Goal: Task Accomplishment & Management: Use online tool/utility

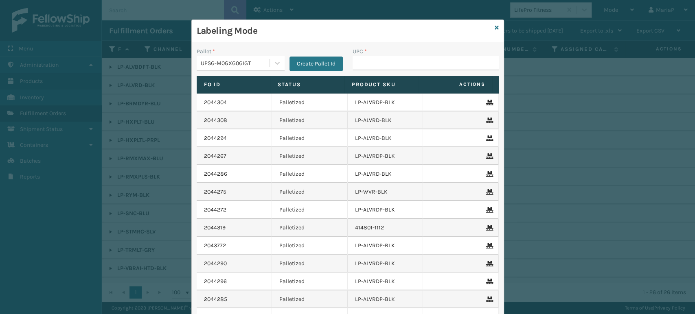
drag, startPoint x: 0, startPoint y: 0, endPoint x: 390, endPoint y: 63, distance: 395.5
click at [390, 63] on input "UPC *" at bounding box center [426, 63] width 146 height 15
type input "8500044"
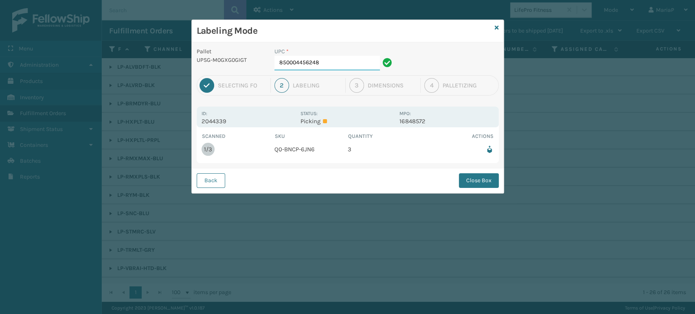
click at [349, 64] on input "850004456248" at bounding box center [326, 63] width 105 height 15
click at [486, 175] on button "Close Box" at bounding box center [479, 180] width 40 height 15
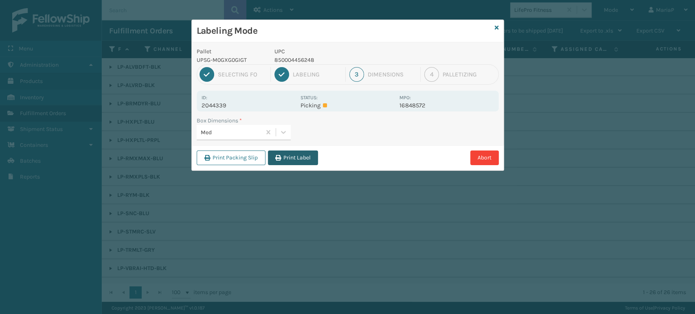
click at [293, 151] on button "Print Label" at bounding box center [293, 158] width 50 height 15
click at [293, 151] on div "Labeling Mode Pallet UPSG-M0GXG0GIGT UPC 850004456248 1 Selecting FO 2 Labeling…" at bounding box center [347, 157] width 695 height 314
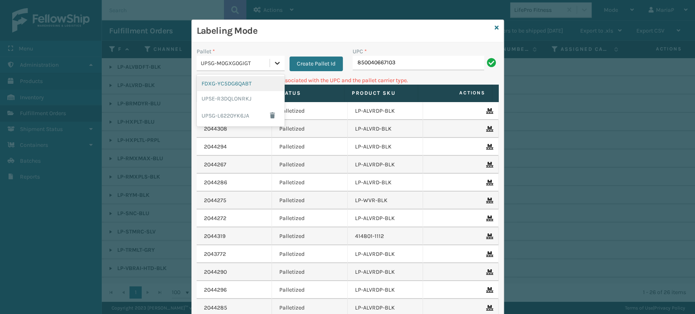
click at [273, 62] on icon at bounding box center [277, 63] width 8 height 8
click at [228, 81] on div "FDXG-YC5DG6QABT" at bounding box center [241, 83] width 88 height 15
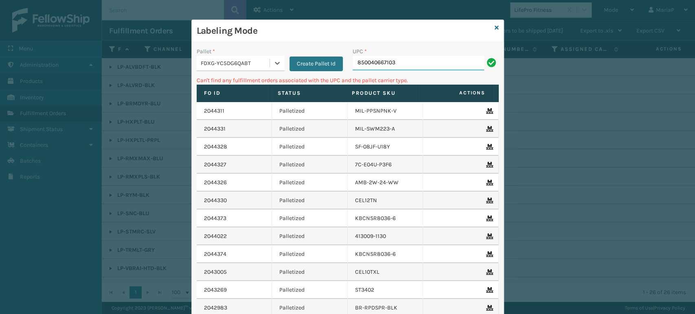
click at [387, 62] on input "850040667103" at bounding box center [419, 63] width 132 height 15
click at [219, 65] on div "FDXG-YC5DG6QABT" at bounding box center [236, 63] width 70 height 9
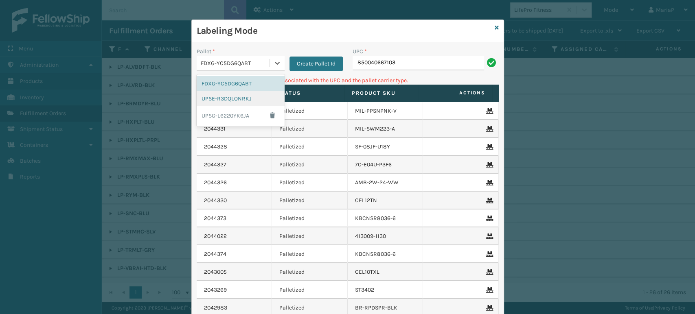
click at [225, 99] on div "UPSE-R3DQLONRKJ" at bounding box center [241, 98] width 88 height 15
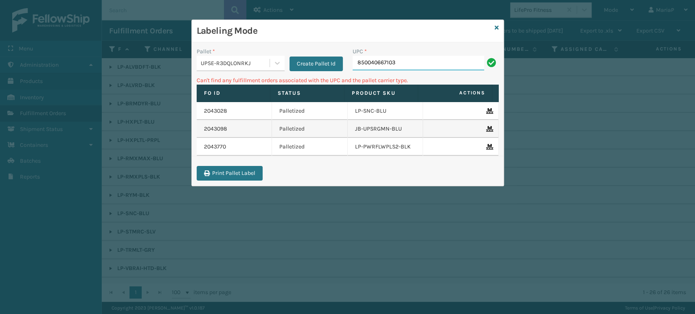
click at [415, 63] on input "850040667103" at bounding box center [419, 63] width 132 height 15
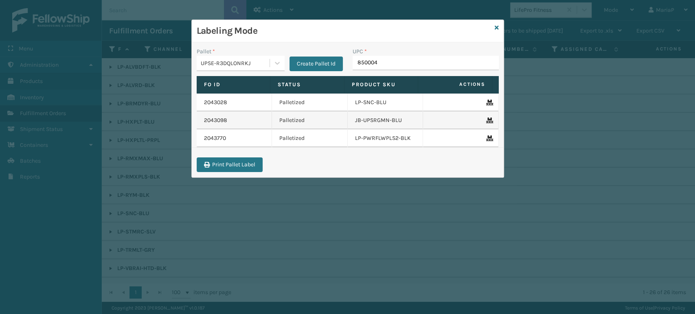
type input "8500044"
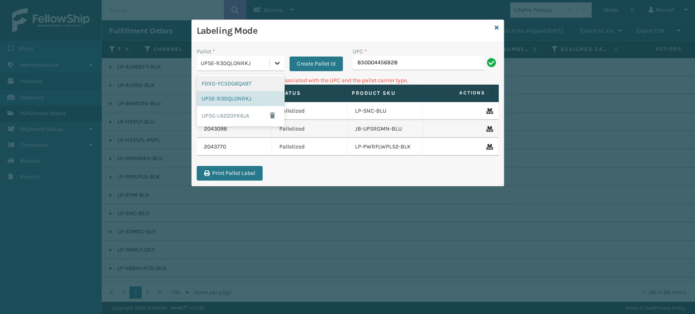
click at [272, 58] on div at bounding box center [277, 63] width 15 height 15
click at [243, 114] on div "UPSG-L6220YK6JA" at bounding box center [241, 115] width 88 height 19
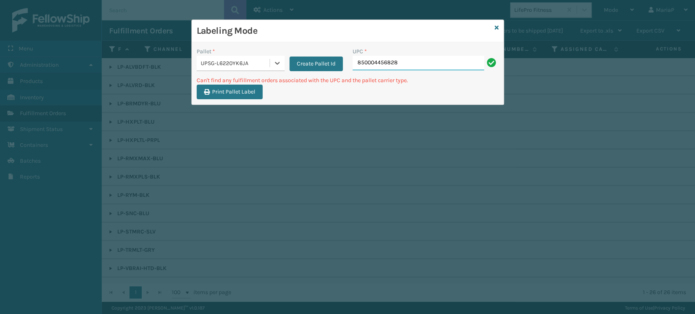
click at [428, 63] on input "850004456828" at bounding box center [419, 63] width 132 height 15
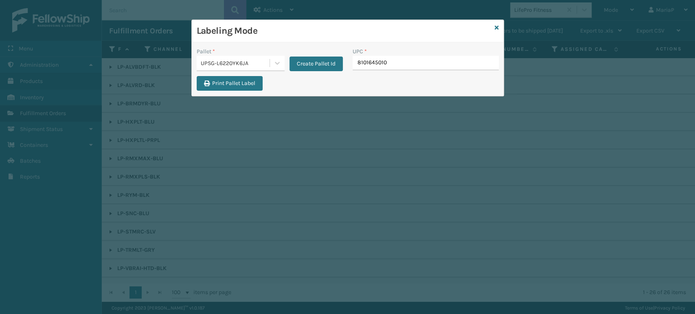
type input "81016450103"
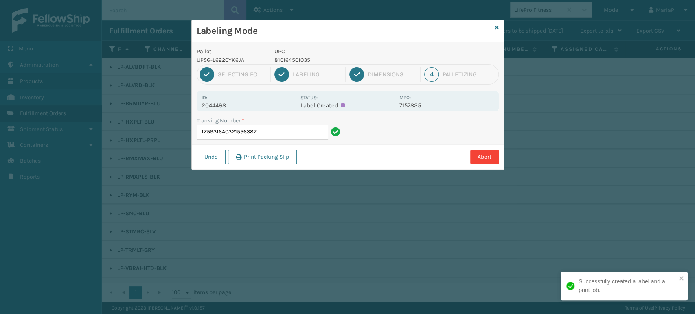
click at [293, 62] on p "810164501035" at bounding box center [334, 60] width 120 height 9
copy p "810164501035"
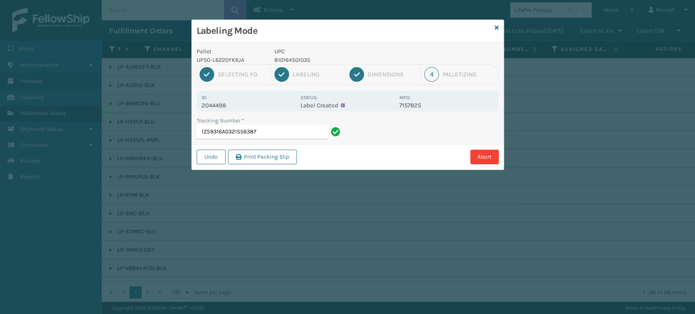
click at [296, 123] on div "Tracking Number *" at bounding box center [270, 120] width 146 height 9
click at [303, 134] on input "1Z59316A0321556387" at bounding box center [263, 132] width 132 height 15
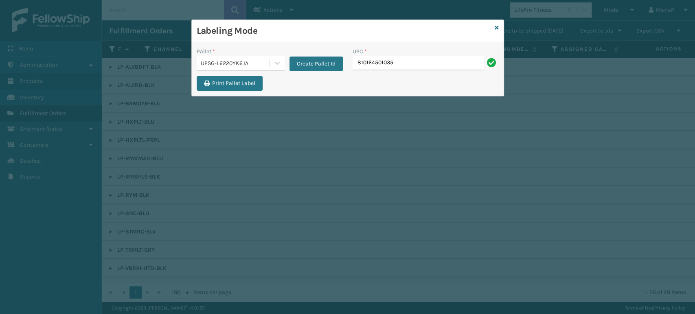
type input "810164501035"
type input "8600136"
type input "00840985"
type input "M6-0A53-KR2Q"
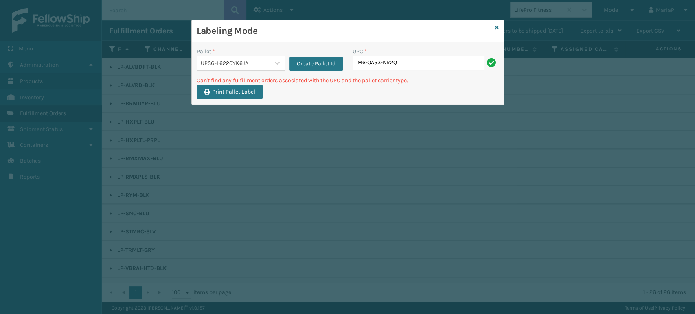
click at [426, 71] on div "UPC * M6-0A53-KR2Q" at bounding box center [426, 61] width 156 height 29
click at [426, 70] on div "UPC * M6-0A53-KR2Q" at bounding box center [426, 61] width 156 height 29
click at [451, 73] on div "UPC * M6-0A53-KR2Q" at bounding box center [426, 61] width 156 height 29
click at [446, 67] on input "M6-0A53-KR2Q" at bounding box center [419, 63] width 132 height 15
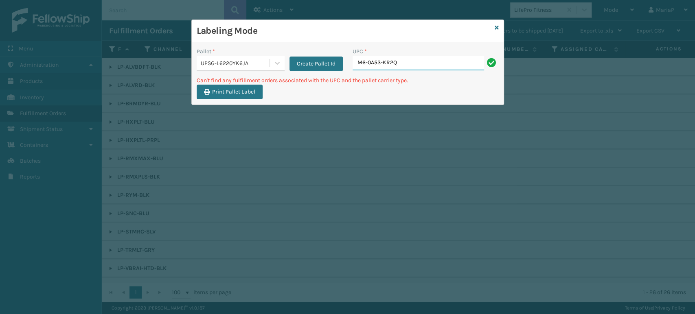
click at [446, 67] on input "M6-0A53-KR2Q" at bounding box center [419, 63] width 132 height 15
click at [447, 68] on input "M6-0A53-KR2Q" at bounding box center [419, 63] width 132 height 15
click at [449, 68] on input "M6-0A53-KR2Q" at bounding box center [419, 63] width 132 height 15
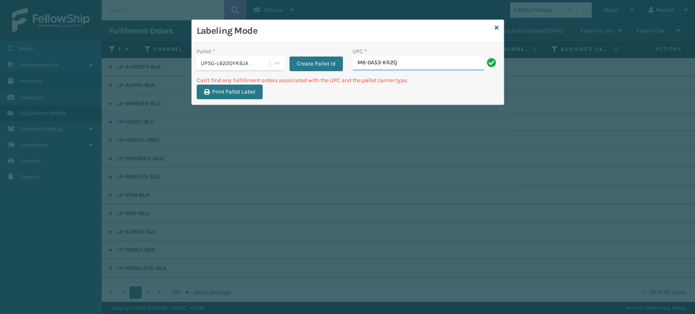
click at [429, 68] on input "M6-0A53-KR2Q" at bounding box center [419, 63] width 132 height 15
type input "8500645"
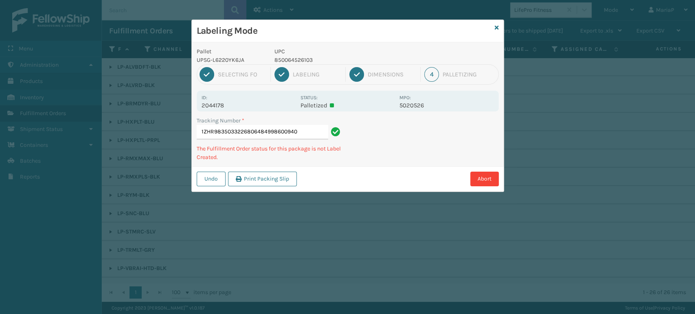
type input "1ZHR98350332268064849986009405"
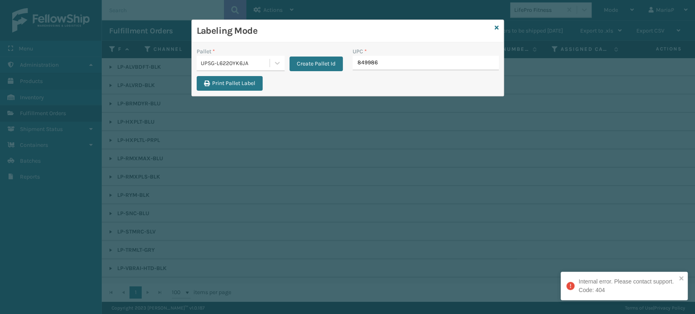
type input "8499860"
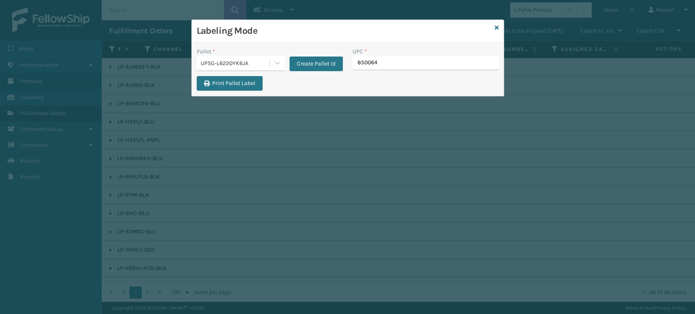
type input "8500645"
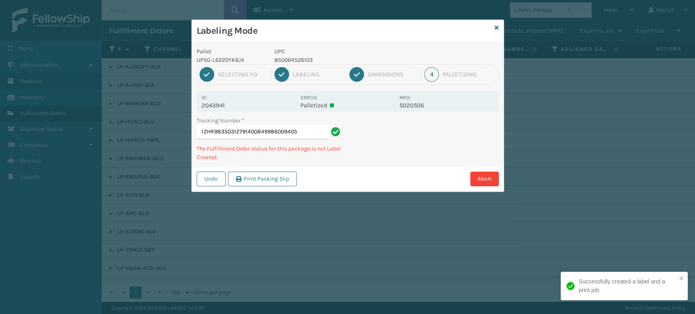
type input "1ZHR98350312791400849986009405"
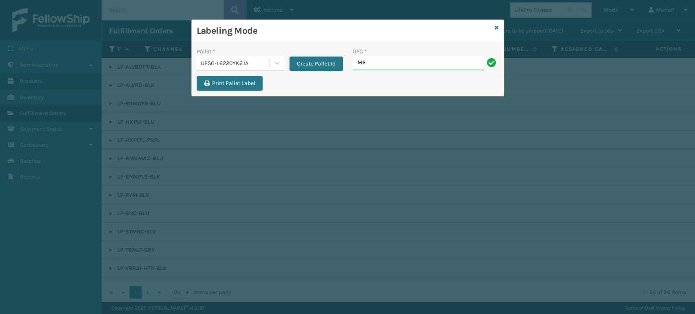
type input "M6-0A53-KR2Q"
click at [252, 64] on div "UPSG-L6220YK6JA" at bounding box center [236, 63] width 70 height 9
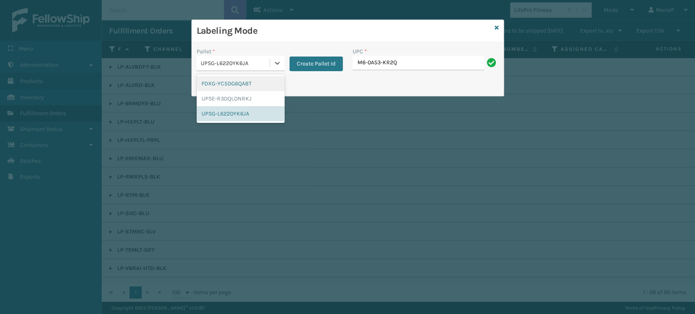
click at [248, 86] on div "FDXG-YC5DG6QABT" at bounding box center [241, 83] width 88 height 15
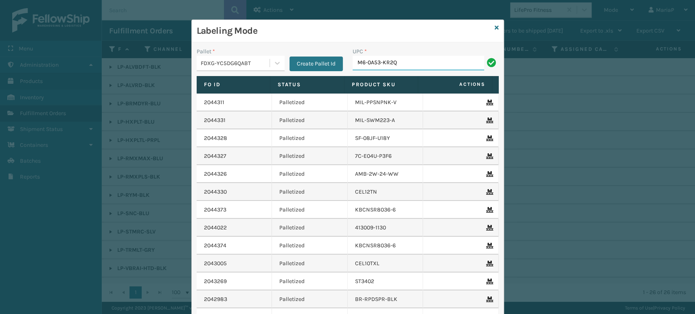
click at [437, 64] on input "M6-0A53-KR2Q" at bounding box center [419, 63] width 132 height 15
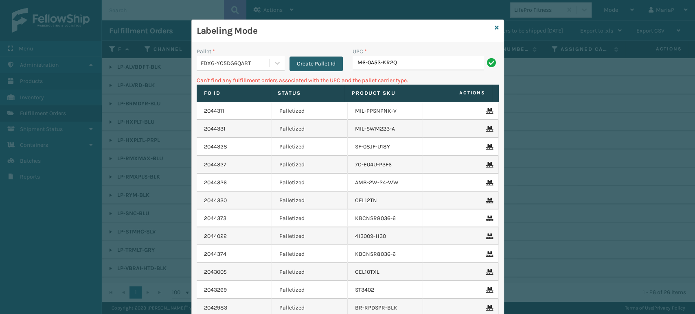
click at [321, 61] on button "Create Pallet Id" at bounding box center [316, 64] width 53 height 15
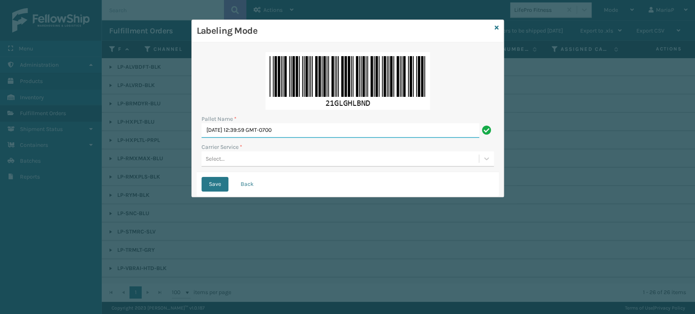
click at [309, 128] on input "[DATE] 12:39:59 GMT-0700" at bounding box center [341, 130] width 278 height 15
type input "N"
type input "BOX TRUCK"
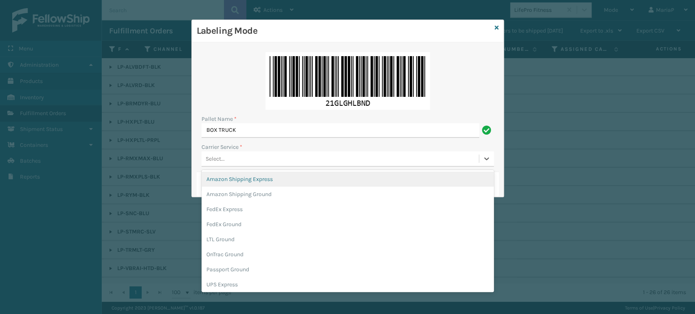
click at [239, 162] on div "Select..." at bounding box center [340, 158] width 277 height 13
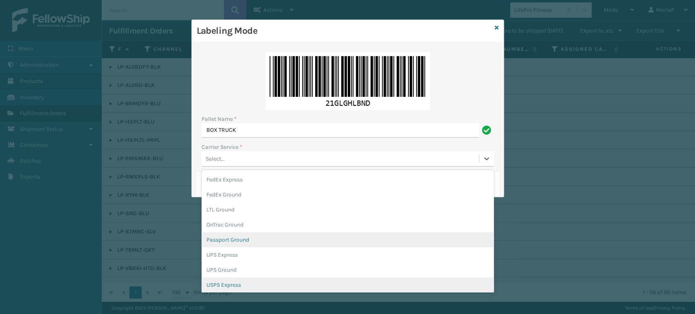
scroll to position [46, 0]
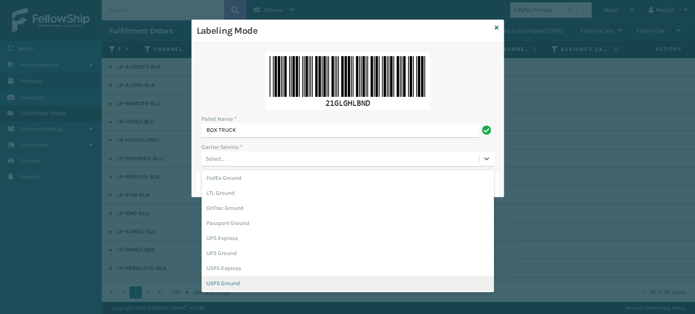
drag, startPoint x: 237, startPoint y: 285, endPoint x: 238, endPoint y: 272, distance: 13.0
click at [237, 283] on div "USPS Ground" at bounding box center [348, 283] width 292 height 15
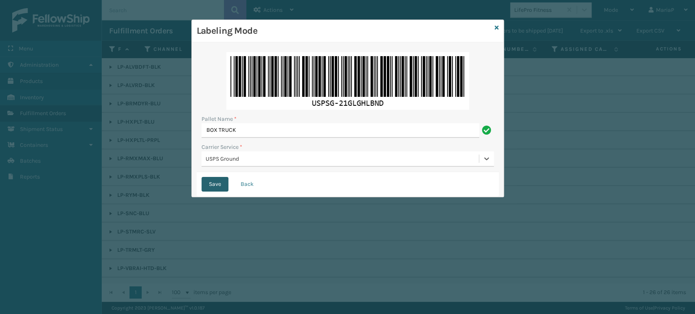
click at [224, 188] on button "Save" at bounding box center [215, 184] width 27 height 15
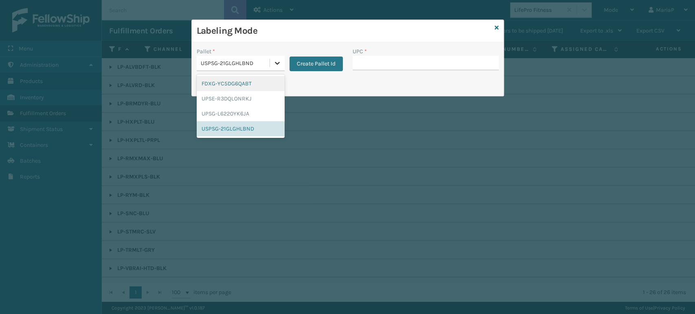
click at [272, 66] on div at bounding box center [277, 63] width 15 height 15
click at [252, 85] on div "FDXG-YC5DG6QABT" at bounding box center [241, 83] width 88 height 15
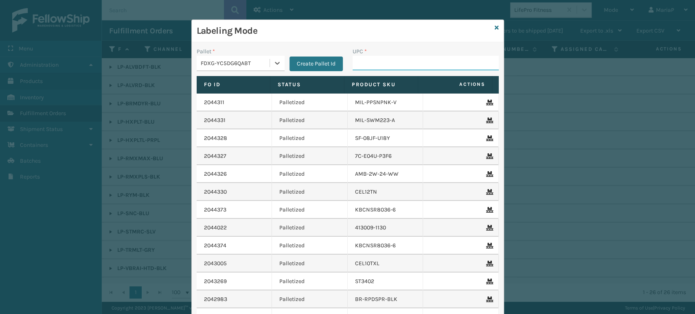
click at [368, 64] on input "UPC *" at bounding box center [426, 63] width 146 height 15
type input "8539130082"
type input "850012486312"
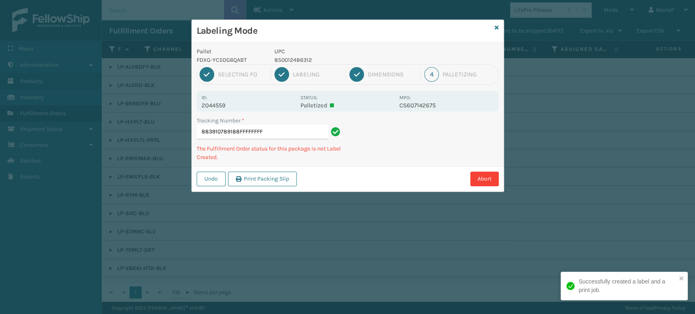
type input "883910789188FFFFFFFFF"
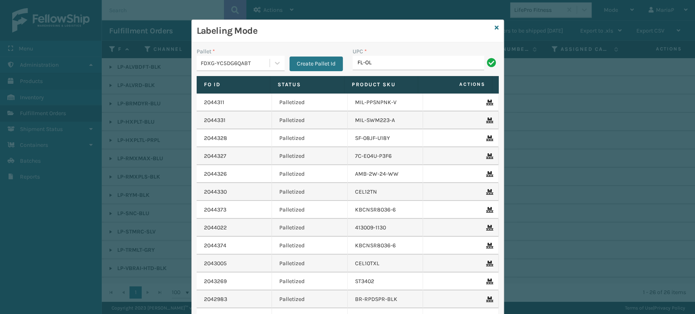
type input "FL-OLVA-CRM"
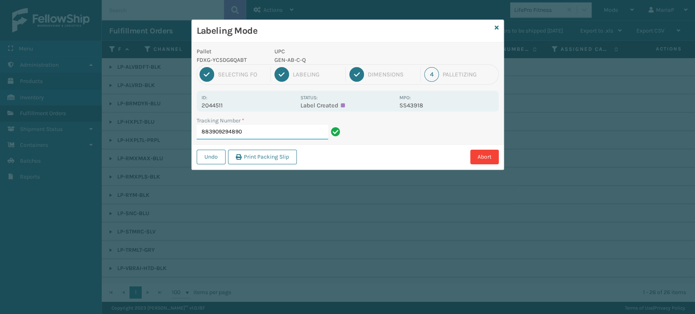
click at [265, 136] on input "883909294890" at bounding box center [263, 132] width 132 height 15
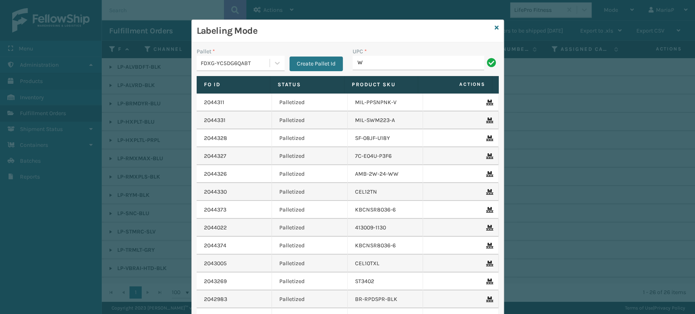
type input "wdnlogsm"
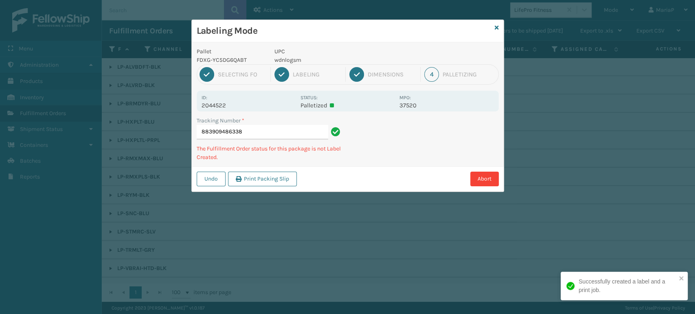
click at [293, 57] on p "wdnlogsm" at bounding box center [334, 60] width 120 height 9
copy p "wdnlogsm"
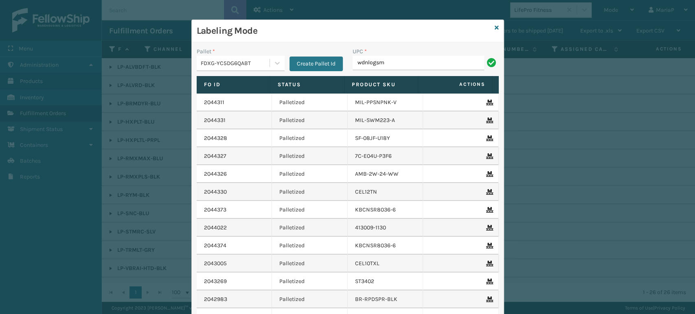
type input "wdnlogsm"
type input "85810000790"
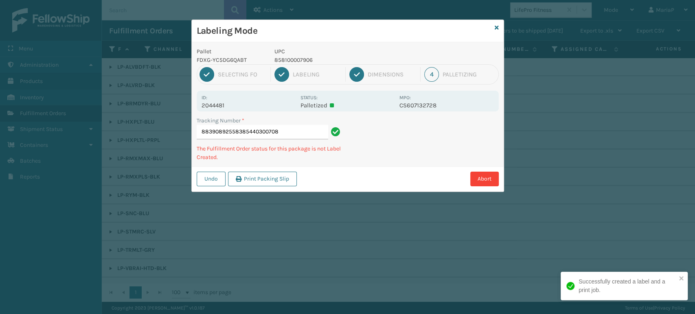
type input "883908925583854403007087"
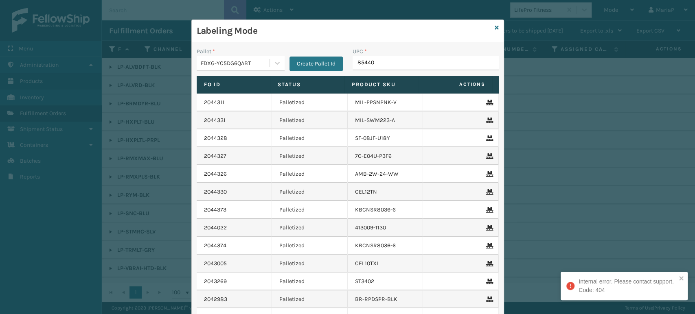
type input "854403"
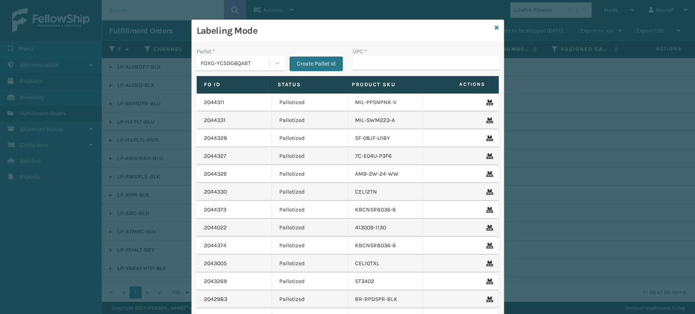
click at [239, 54] on div "Pallet *" at bounding box center [241, 51] width 88 height 9
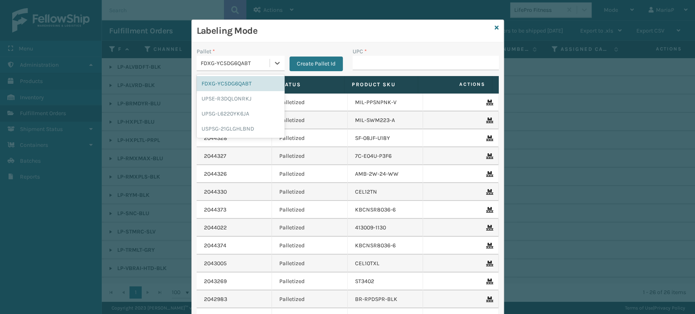
click at [239, 66] on div "FDXG-YC5DG6QABT" at bounding box center [236, 63] width 70 height 9
click at [239, 113] on div "UPSG-L6220YK6JA" at bounding box center [241, 113] width 88 height 15
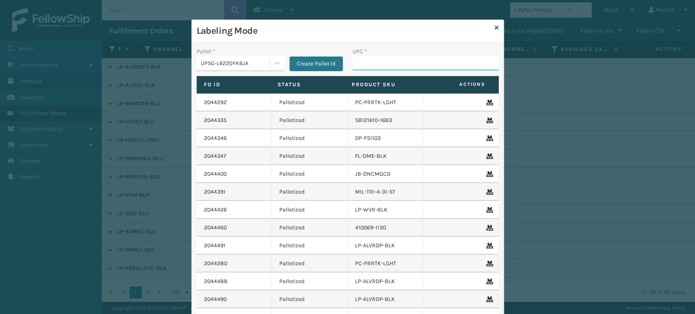
click at [364, 63] on input "UPC *" at bounding box center [426, 63] width 146 height 15
type input "8500124"
type input "8500406"
type input "1305box-1"
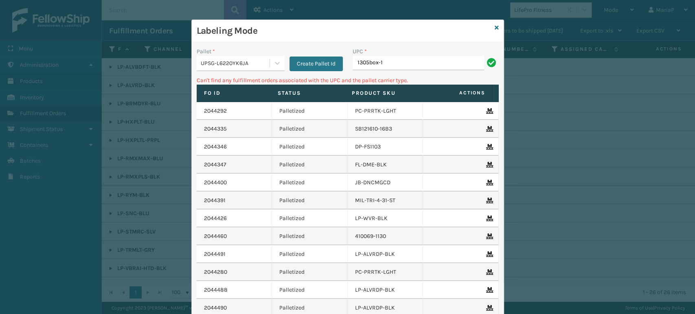
click at [391, 67] on input "1305box-1" at bounding box center [419, 63] width 132 height 15
click at [392, 67] on input "1305box-1" at bounding box center [419, 63] width 132 height 15
type input "1300BOX-1"
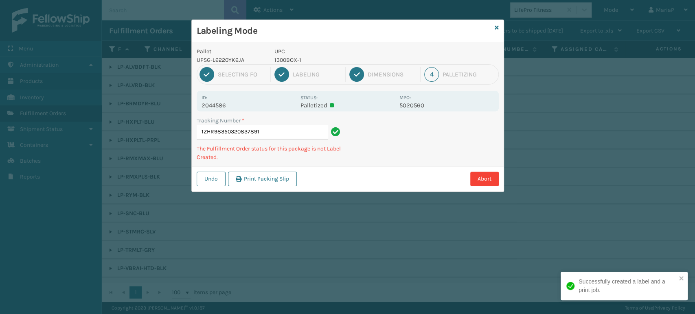
click at [293, 59] on p "1300BOX-1" at bounding box center [334, 60] width 120 height 9
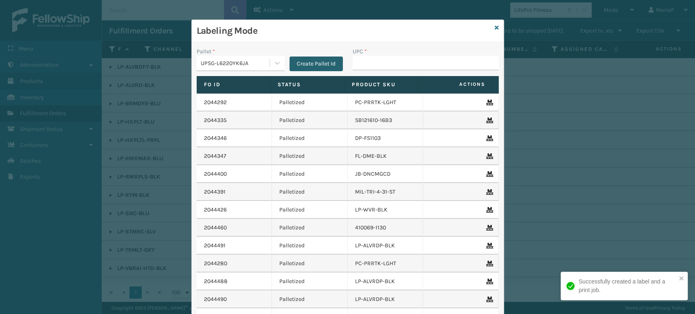
click at [309, 60] on button "Create Pallet Id" at bounding box center [316, 64] width 53 height 15
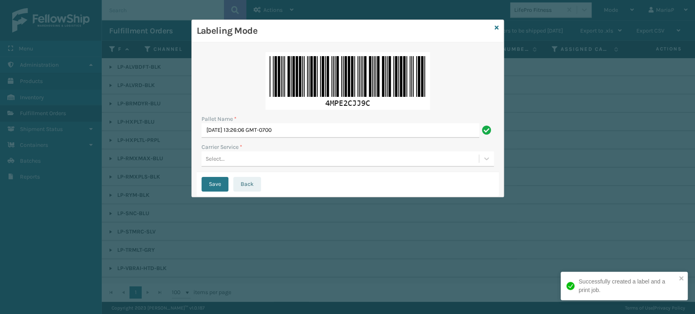
click at [243, 182] on button "Back" at bounding box center [247, 184] width 28 height 15
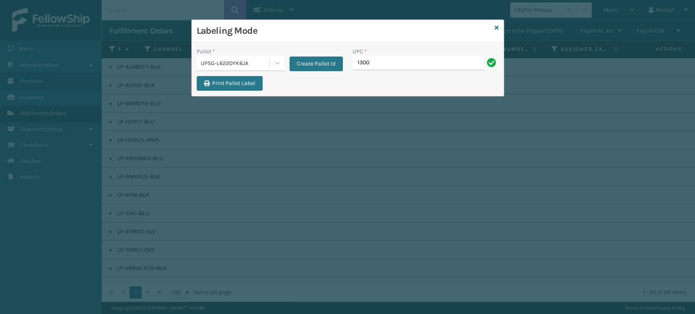
type input "1300BOX-2"
type input "858100"
type input "850012486442"
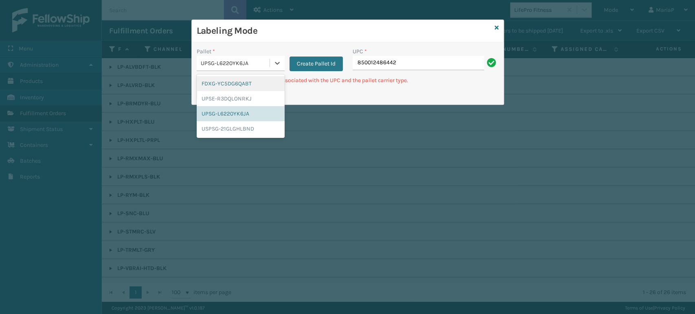
click at [212, 62] on div "UPSG-L6220YK6JA" at bounding box center [236, 63] width 70 height 9
click at [209, 86] on div "FDXG-YC5DG6QABT" at bounding box center [241, 83] width 88 height 15
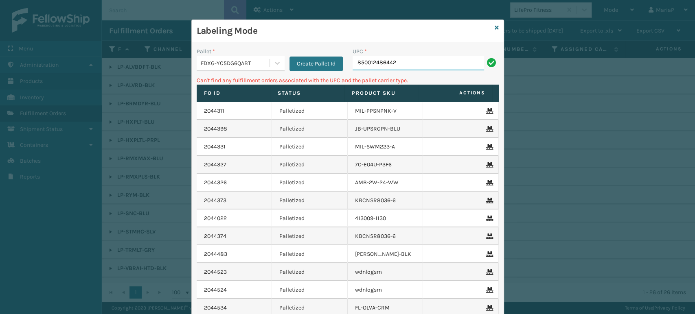
click at [410, 63] on input "850012486442" at bounding box center [419, 63] width 132 height 15
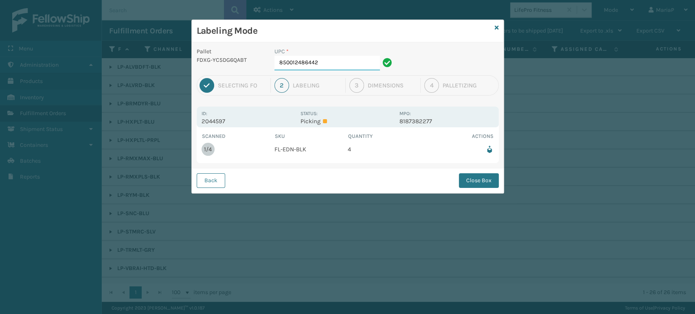
click at [374, 62] on input "850012486442" at bounding box center [326, 63] width 105 height 15
click at [469, 175] on button "Close Box" at bounding box center [479, 180] width 40 height 15
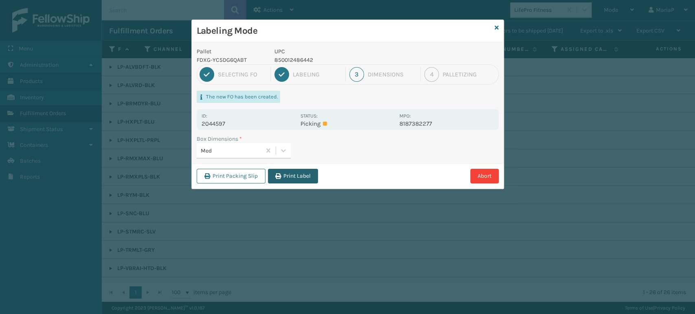
click at [295, 180] on button "Print Label" at bounding box center [293, 176] width 50 height 15
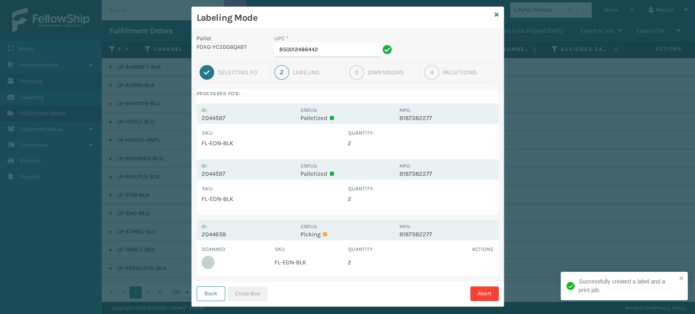
scroll to position [24, 0]
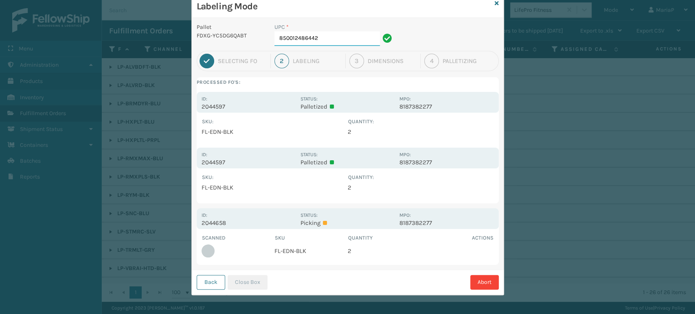
click at [327, 38] on input "850012486442" at bounding box center [326, 38] width 105 height 15
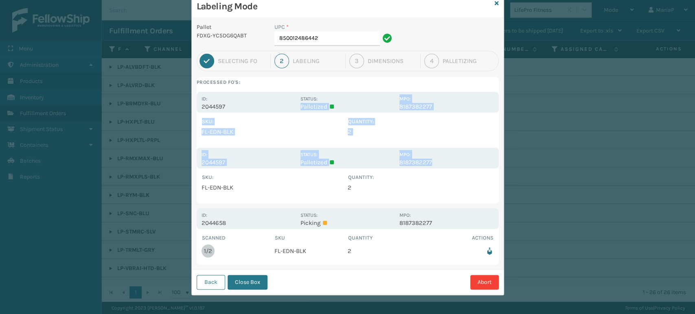
click at [299, 198] on div "Processed FO's: Id: 2044597 Status: Palletized MPO: 8187382277 SKU : Quantity :…" at bounding box center [348, 140] width 302 height 126
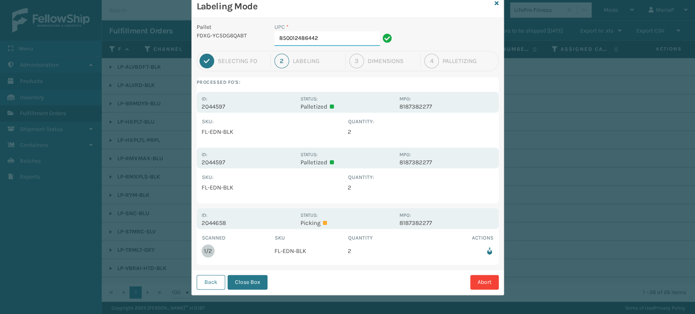
click at [325, 42] on input "850012486442" at bounding box center [326, 38] width 105 height 15
click at [237, 284] on button "Close Box" at bounding box center [248, 282] width 40 height 15
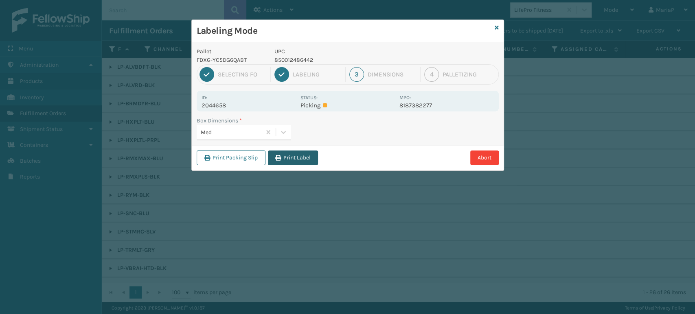
click at [287, 156] on button "Print Label" at bounding box center [293, 158] width 50 height 15
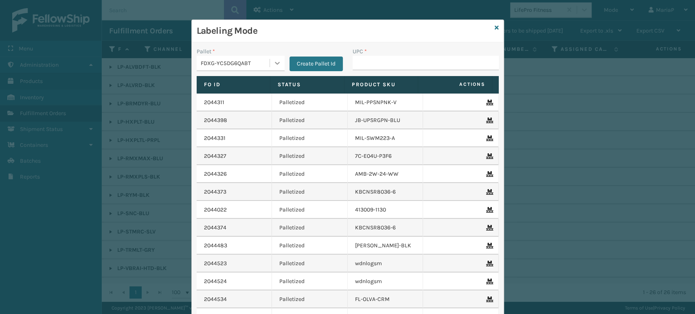
click at [279, 60] on div at bounding box center [277, 63] width 15 height 15
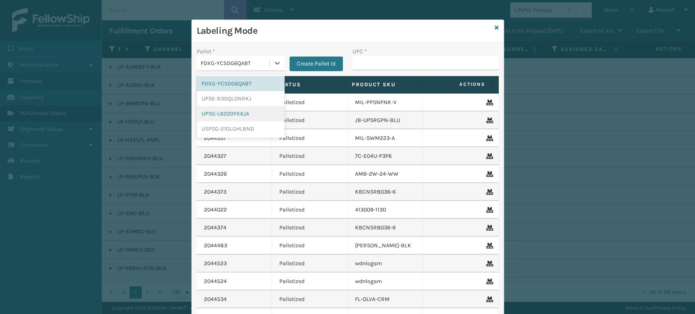
click at [239, 110] on div "UPSG-L6220YK6JA" at bounding box center [241, 113] width 88 height 15
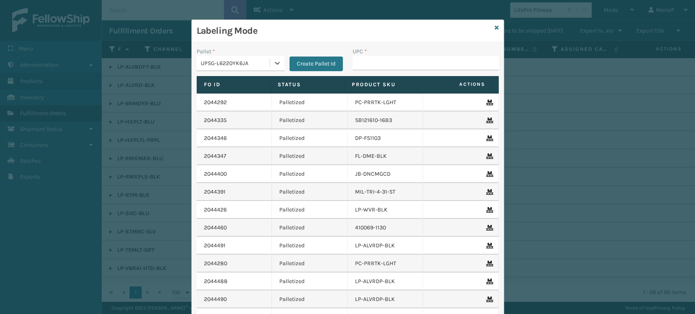
click at [375, 71] on div "UPC *" at bounding box center [426, 61] width 156 height 29
click at [376, 71] on div "UPC *" at bounding box center [426, 61] width 156 height 29
click at [372, 66] on input "UPC *" at bounding box center [426, 63] width 146 height 15
type input "8100198"
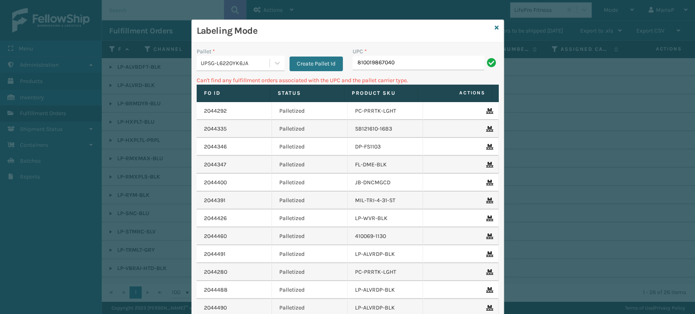
click at [419, 57] on input "810019867040" at bounding box center [419, 63] width 132 height 15
type input "KM-CW024-SS"
drag, startPoint x: 375, startPoint y: 65, endPoint x: 378, endPoint y: 73, distance: 8.9
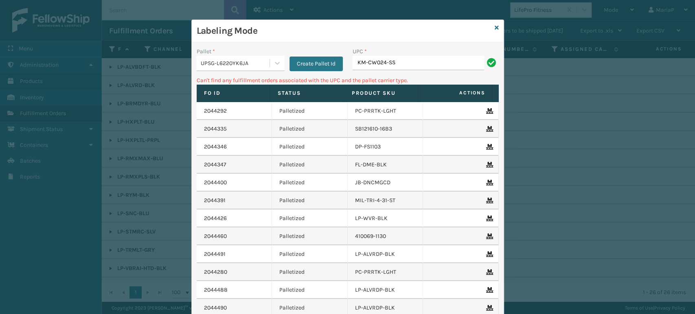
click at [378, 69] on input "KM-CW024-SS" at bounding box center [419, 63] width 132 height 15
type input "KM-CWO24-SS"
click at [498, 22] on div "Labeling Mode" at bounding box center [348, 31] width 312 height 22
drag, startPoint x: 498, startPoint y: 25, endPoint x: 493, endPoint y: 28, distance: 5.5
click at [493, 27] on div "Labeling Mode Pallet * UPSG-L6220YK6JA Create Pallet Id UPC * KM-CWO24-SS Can't…" at bounding box center [347, 198] width 313 height 357
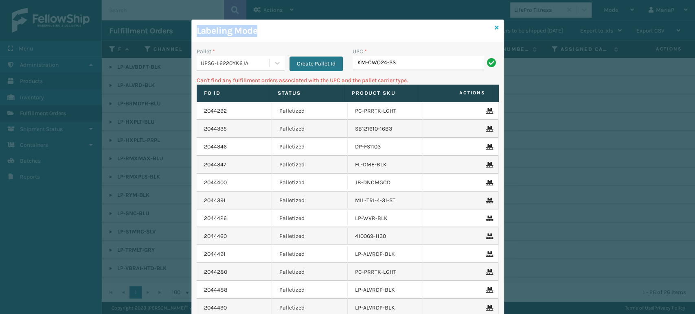
click at [495, 28] on icon at bounding box center [497, 28] width 4 height 6
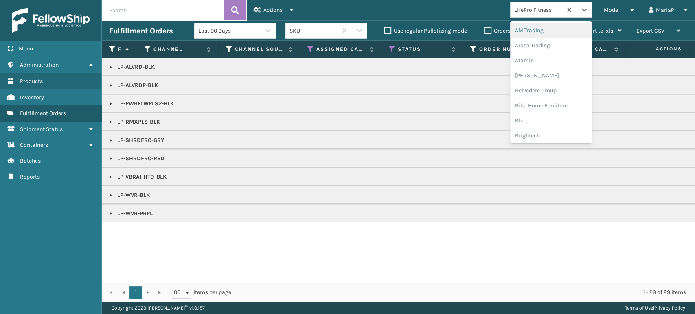
click at [531, 12] on div "LifePro Fitness" at bounding box center [538, 10] width 48 height 9
type input "KO"
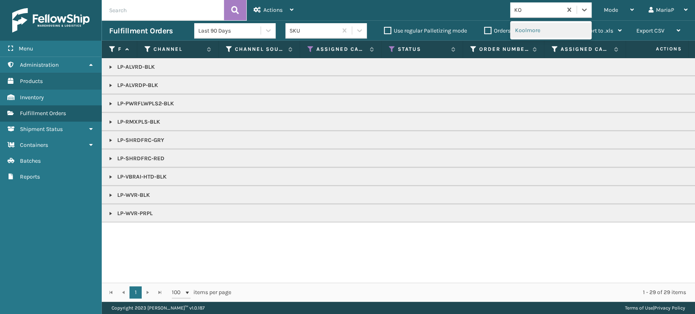
click at [529, 39] on div "Koolmore" at bounding box center [550, 30] width 81 height 18
click at [528, 31] on div "Koolmore" at bounding box center [550, 30] width 81 height 15
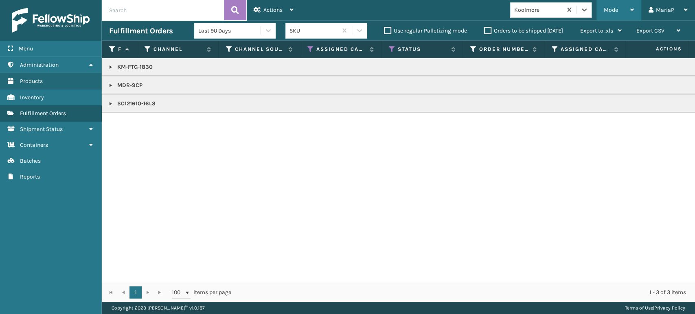
click at [621, 8] on div "Mode" at bounding box center [619, 10] width 30 height 20
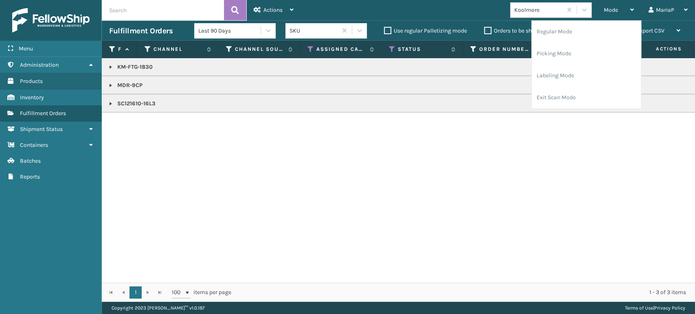
click at [379, 227] on div "KM-FTG-1830 MDR-9CP SC121610-16L3" at bounding box center [398, 170] width 593 height 225
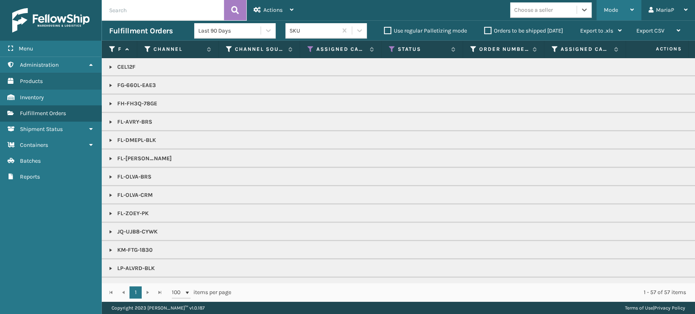
click at [614, 9] on span "Mode" at bounding box center [611, 10] width 14 height 7
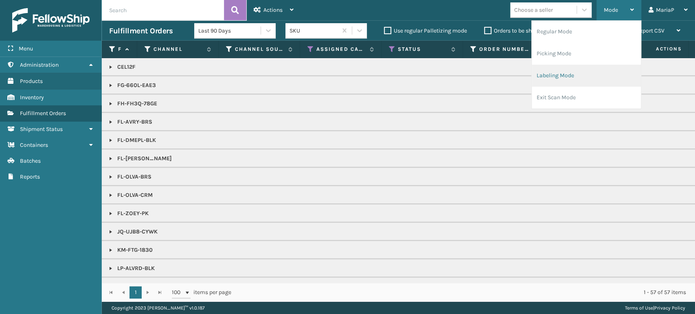
click at [558, 75] on li "Labeling Mode" at bounding box center [586, 76] width 109 height 22
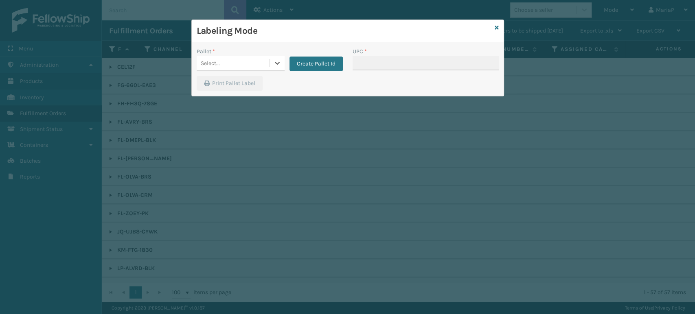
click at [263, 69] on div "Select..." at bounding box center [233, 63] width 73 height 13
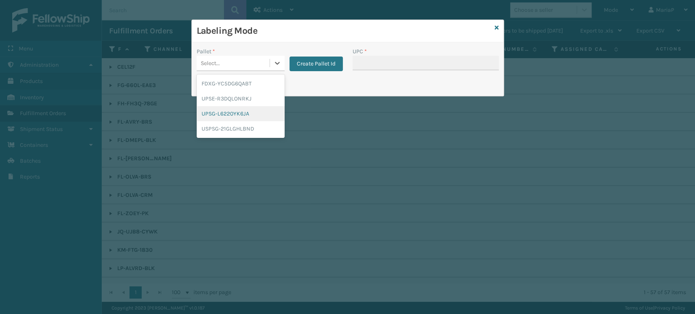
click at [255, 110] on div "UPSG-L6220YK6JA" at bounding box center [241, 113] width 88 height 15
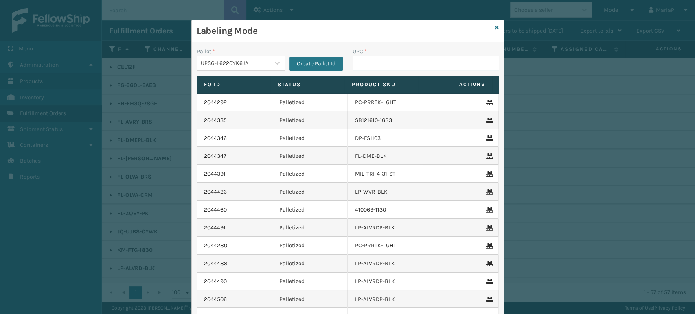
click at [382, 59] on input "UPC *" at bounding box center [426, 63] width 146 height 15
type input "8500124"
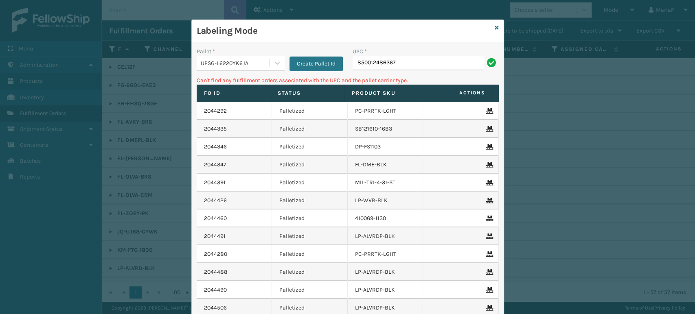
click at [235, 63] on div "UPSG-L6220YK6JA" at bounding box center [236, 63] width 70 height 9
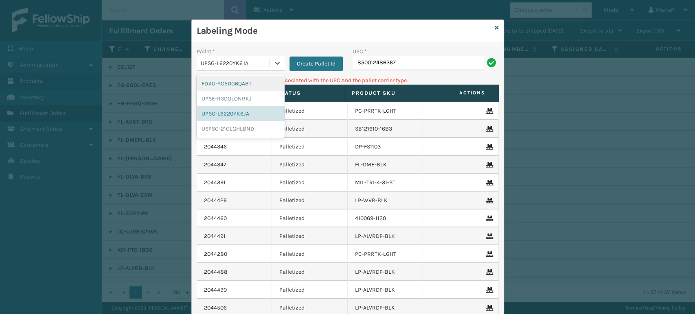
drag, startPoint x: 254, startPoint y: 86, endPoint x: 259, endPoint y: 81, distance: 6.6
click at [254, 85] on div "FDXG-YC5DG6QABT" at bounding box center [241, 83] width 88 height 15
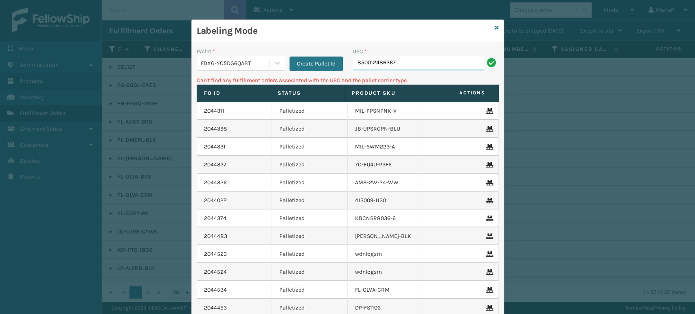
click at [394, 66] on input "850012486367" at bounding box center [419, 63] width 132 height 15
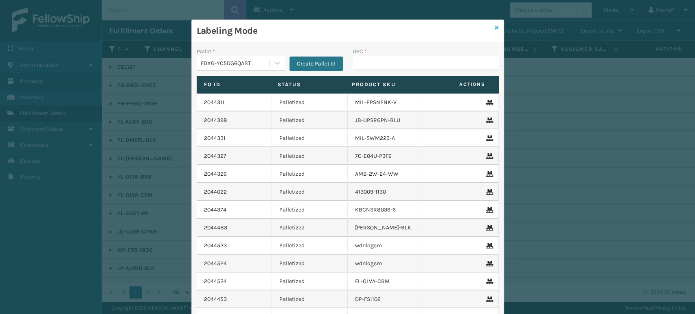
click at [495, 27] on icon at bounding box center [497, 28] width 4 height 6
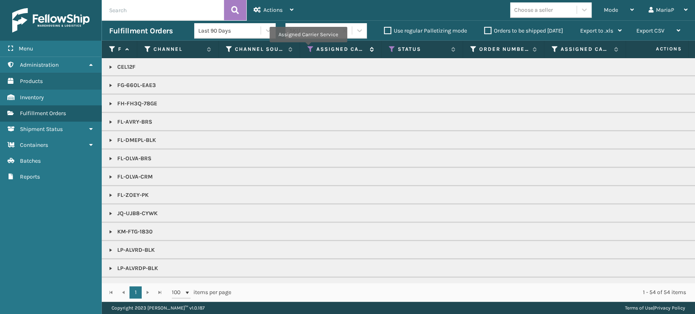
click at [307, 48] on icon at bounding box center [310, 49] width 7 height 7
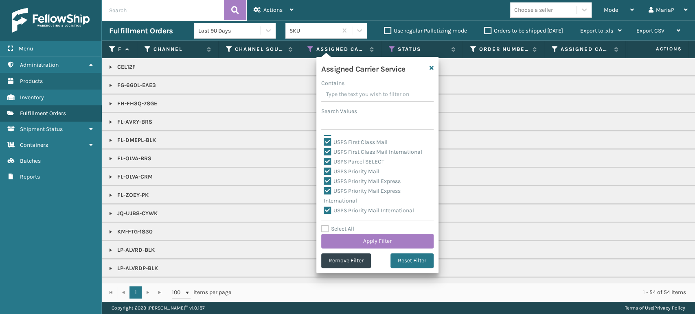
scroll to position [251, 0]
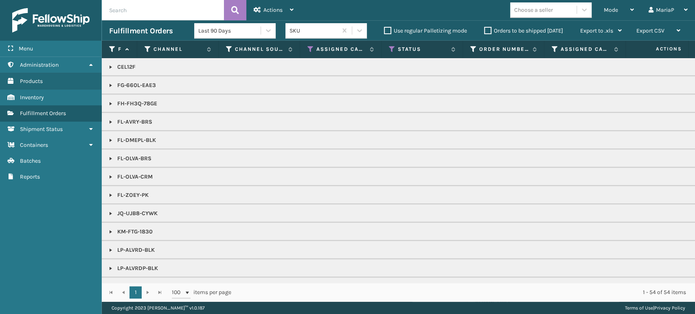
click at [388, 51] on th "Status" at bounding box center [422, 50] width 81 height 18
click at [391, 47] on icon at bounding box center [392, 49] width 7 height 7
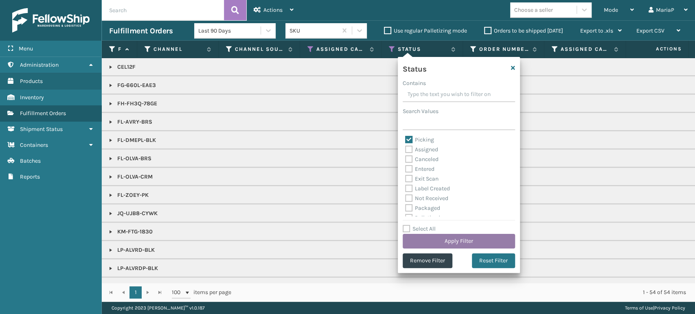
click at [485, 243] on button "Apply Filter" at bounding box center [459, 241] width 112 height 15
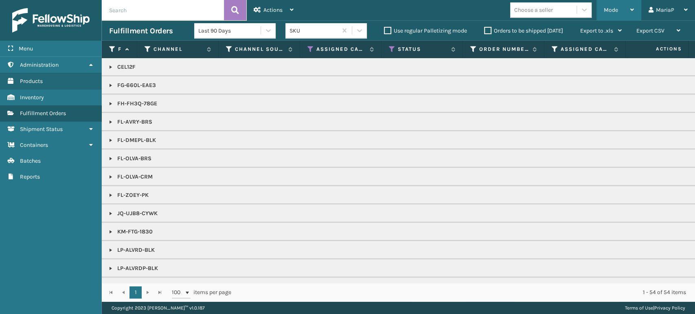
click at [611, 9] on span "Mode" at bounding box center [611, 10] width 14 height 7
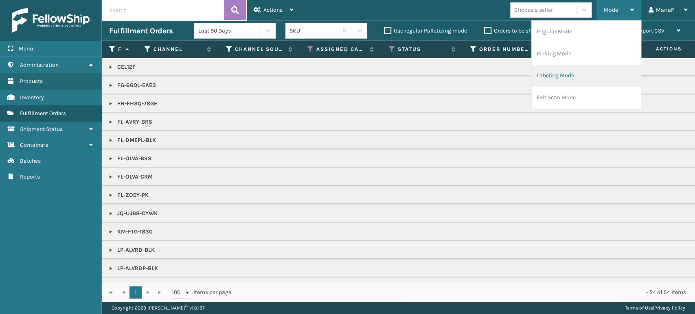
click at [558, 74] on li "Labeling Mode" at bounding box center [586, 76] width 109 height 22
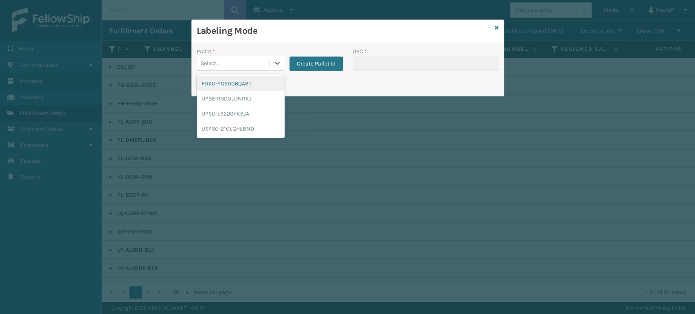
click at [235, 61] on div "Select..." at bounding box center [233, 63] width 73 height 13
click at [240, 110] on div "UPSG-L6220YK6JA" at bounding box center [241, 113] width 88 height 15
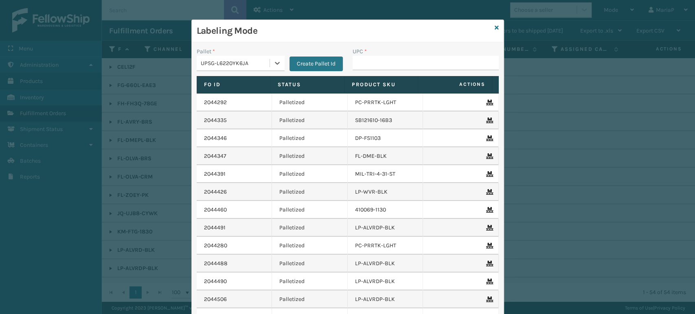
drag, startPoint x: 241, startPoint y: 62, endPoint x: 248, endPoint y: 72, distance: 12.1
click at [242, 61] on div "UPSG-L6220YK6JA" at bounding box center [236, 63] width 70 height 9
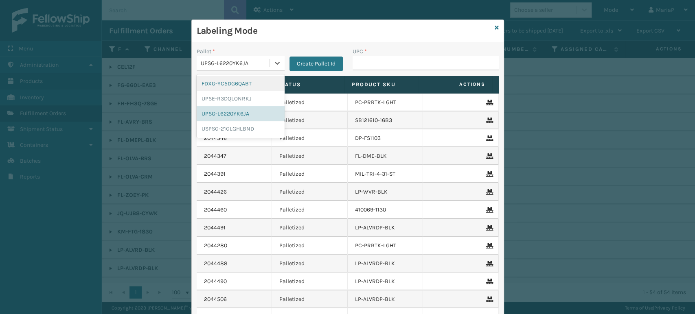
drag, startPoint x: 247, startPoint y: 83, endPoint x: 268, endPoint y: 81, distance: 20.6
click at [248, 83] on div "FDXG-YC5DG6QABT" at bounding box center [241, 83] width 88 height 15
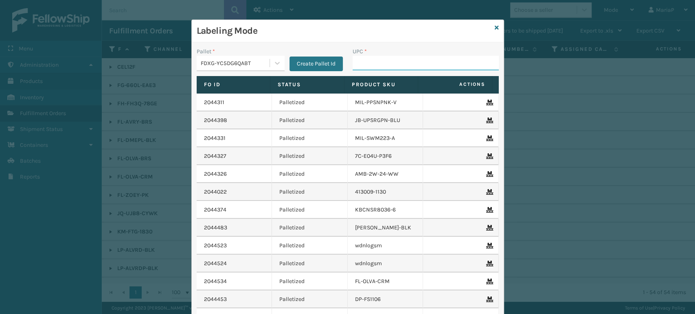
click at [353, 69] on input "UPC *" at bounding box center [426, 63] width 146 height 15
type input "858100007906"
type input "w"
type input "858100007906"
type input "850012486312"
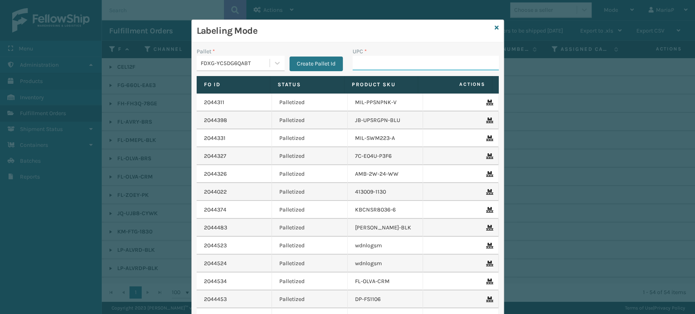
click at [358, 67] on input "UPC *" at bounding box center [426, 63] width 146 height 15
type input "8500044"
type input "858100007"
type input "85001248670"
drag, startPoint x: 380, startPoint y: 58, endPoint x: 371, endPoint y: 64, distance: 10.8
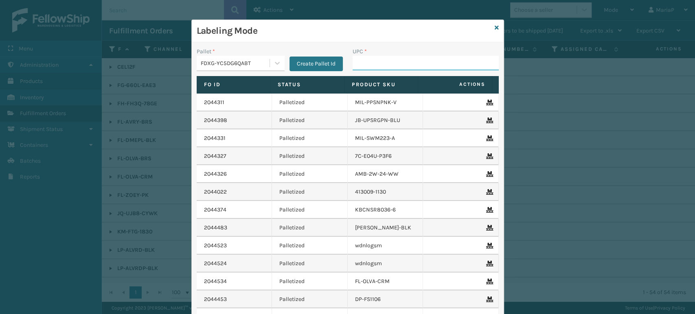
click at [380, 58] on input "UPC *" at bounding box center [426, 63] width 146 height 15
click at [241, 66] on div "FDXG-YC5DG6QABT" at bounding box center [236, 63] width 70 height 9
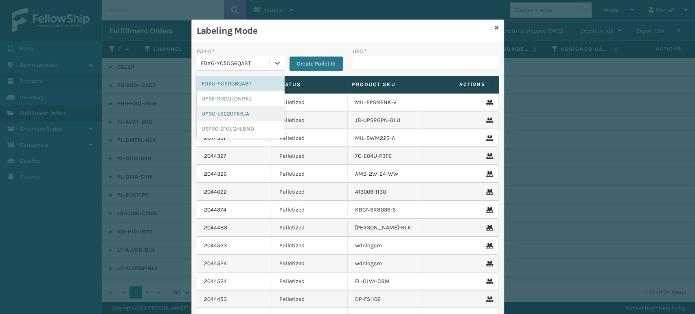
click at [235, 110] on div "UPSG-L6220YK6JA" at bounding box center [241, 113] width 88 height 15
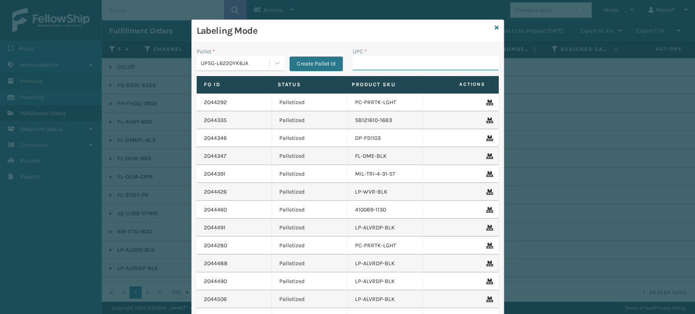
click at [364, 61] on input "UPC *" at bounding box center [426, 63] width 146 height 15
type input "FL-OLVA-CRM"
type input "810090930916"
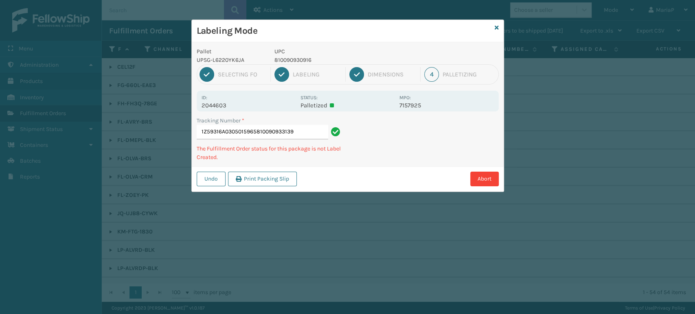
type input "1Z59316A0305015965810090933139"
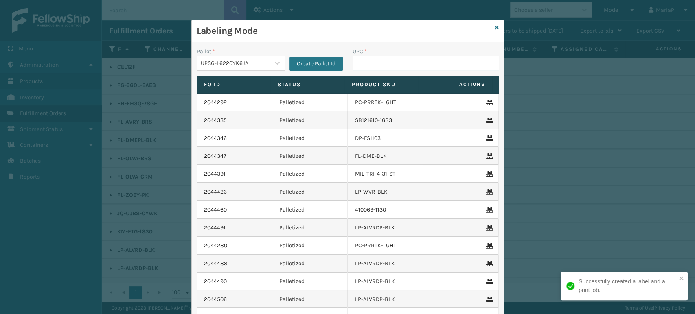
click at [364, 61] on input "UPC *" at bounding box center [426, 63] width 146 height 15
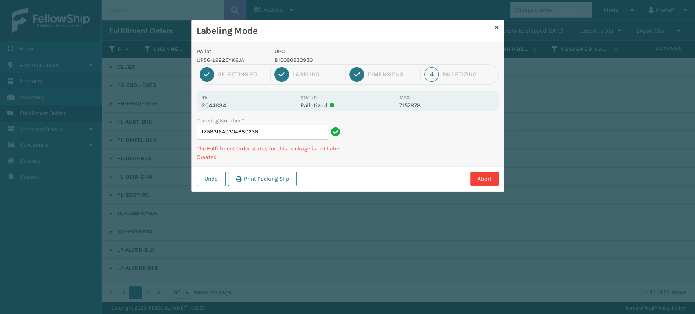
click at [308, 59] on p "810090930930" at bounding box center [334, 60] width 120 height 9
copy p "810090930930"
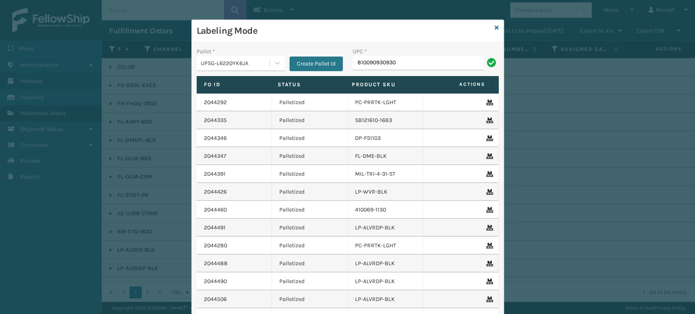
type input "810090930930"
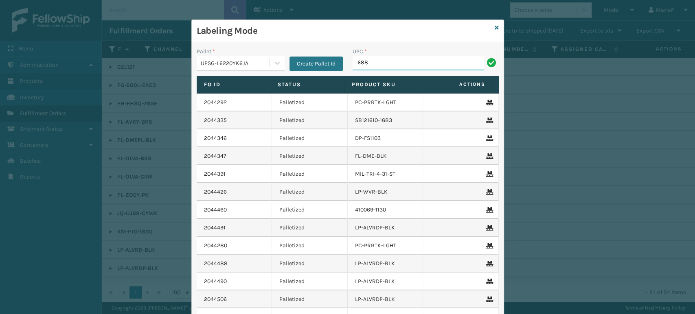
type input "68888027106"
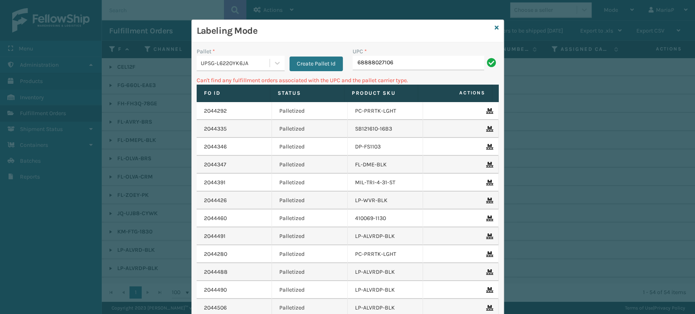
click at [257, 64] on div "UPSG-L6220YK6JA" at bounding box center [236, 63] width 70 height 9
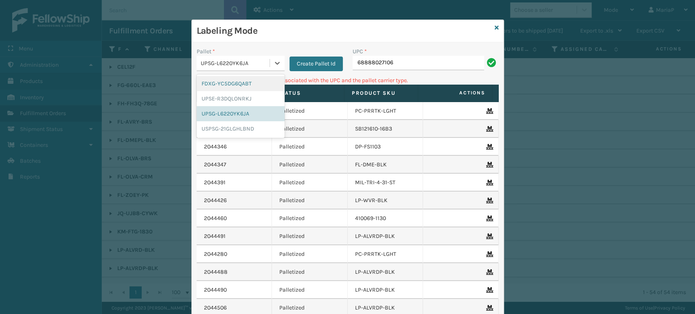
click at [236, 83] on div "FDXG-YC5DG6QABT" at bounding box center [241, 83] width 88 height 15
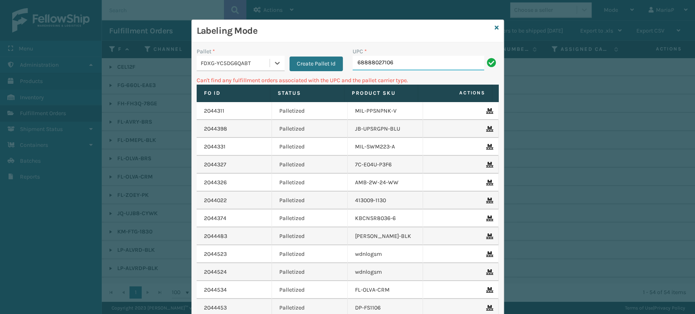
click at [412, 61] on input "68888027106" at bounding box center [419, 63] width 132 height 15
click at [262, 67] on div "FDXG-YC5DG6QABT" at bounding box center [236, 63] width 70 height 9
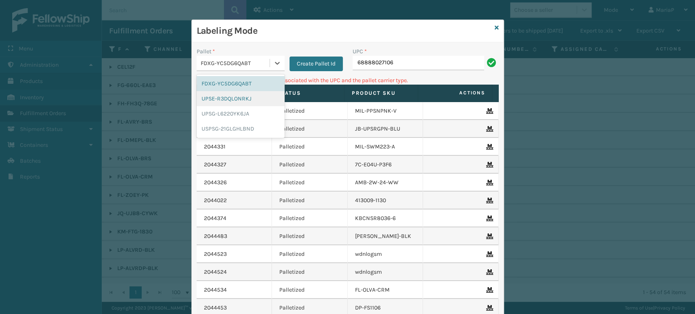
click at [231, 99] on div "UPSE-R3DQLONRKJ" at bounding box center [241, 98] width 88 height 15
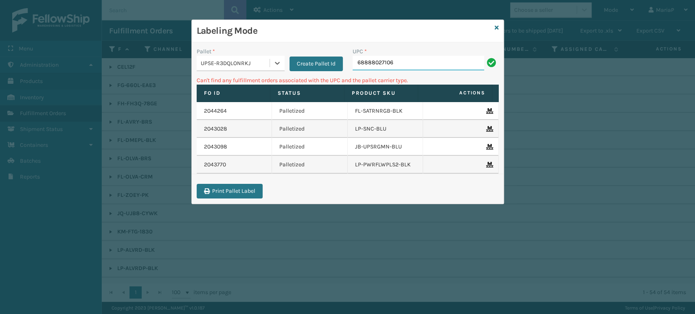
click at [443, 68] on input "68888027106" at bounding box center [419, 63] width 132 height 15
click at [197, 61] on div "UPSE-R3DQLONRKJ" at bounding box center [233, 63] width 73 height 13
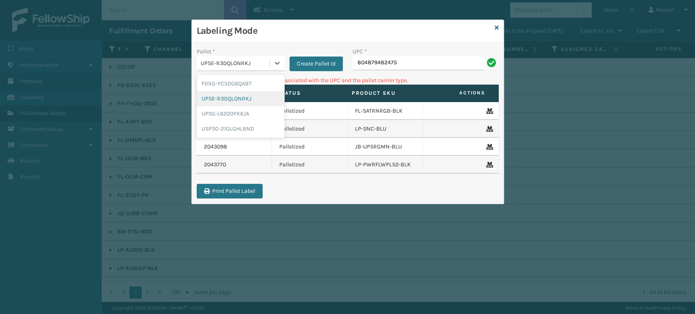
click at [214, 105] on div "UPSE-R3DQLONRKJ" at bounding box center [241, 98] width 88 height 15
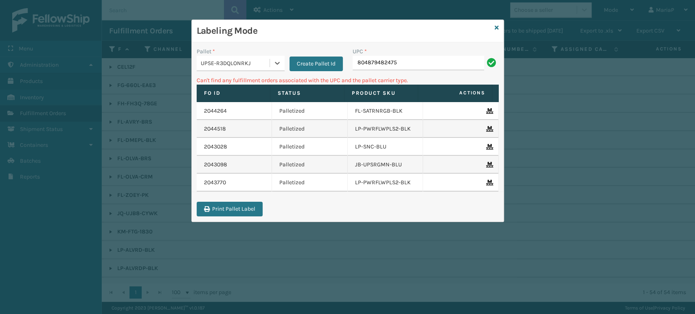
click at [236, 66] on div "UPSE-R3DQLONRKJ" at bounding box center [236, 63] width 70 height 9
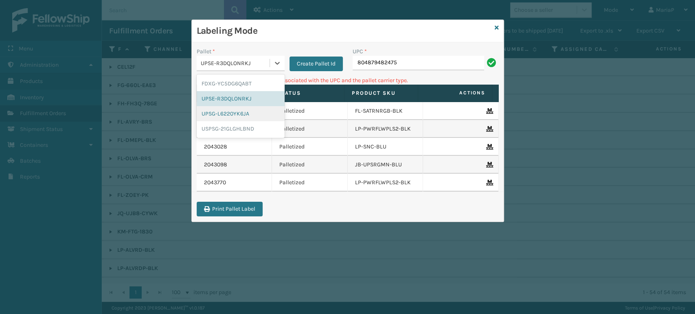
click at [233, 111] on div "UPSG-L6220YK6JA" at bounding box center [241, 113] width 88 height 15
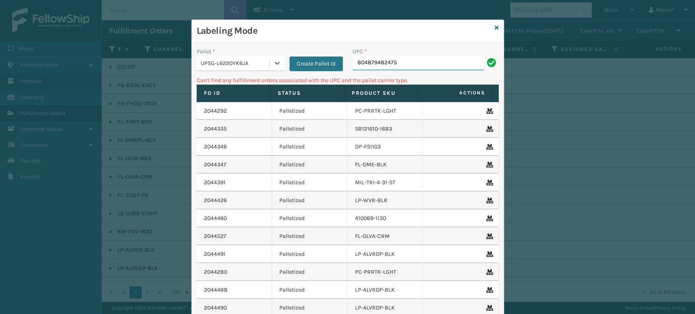
click at [397, 68] on input "804879482475" at bounding box center [419, 63] width 132 height 15
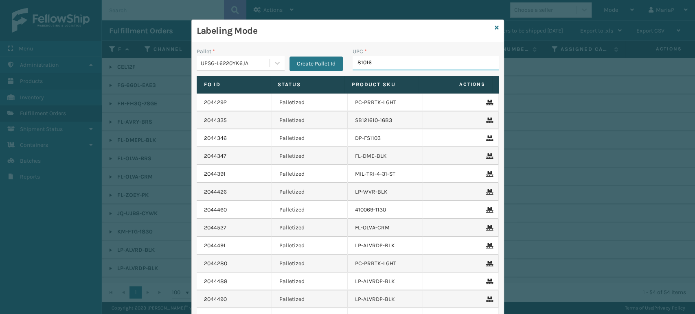
type input "810164"
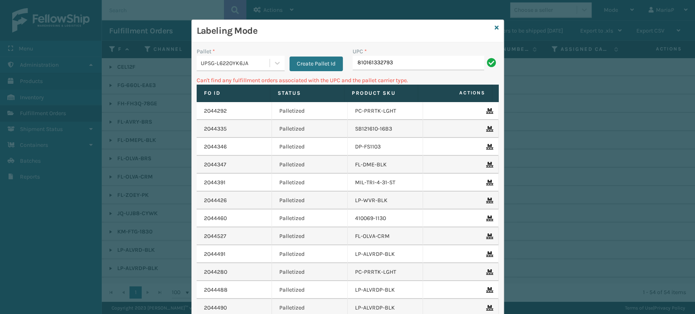
click at [410, 59] on input "810161332793" at bounding box center [419, 63] width 132 height 15
type input "LP-CSMP-BLU"
click at [495, 28] on icon at bounding box center [497, 28] width 4 height 6
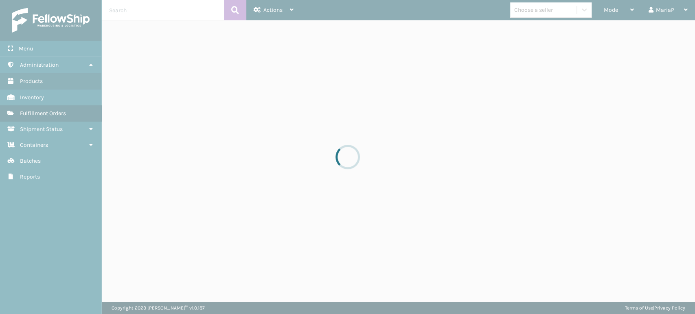
click at [529, 12] on div at bounding box center [347, 157] width 695 height 314
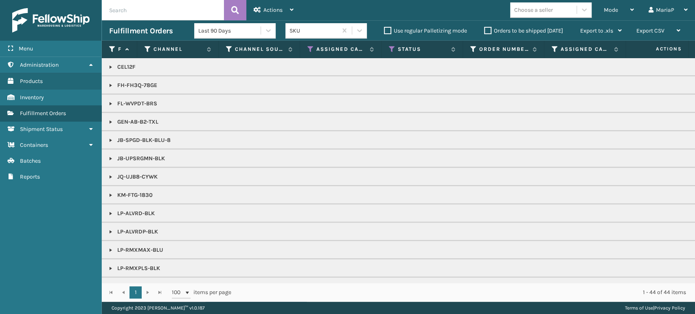
click at [524, 12] on div "Choose a seller" at bounding box center [533, 10] width 39 height 9
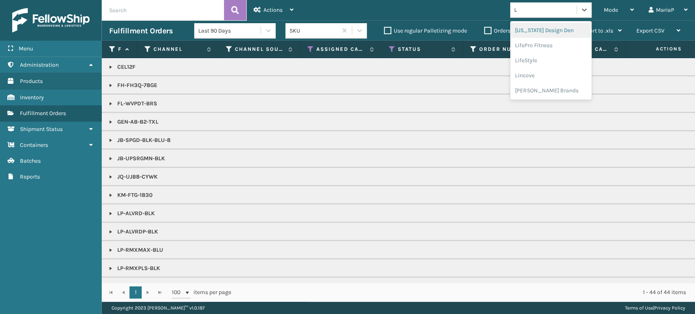
type input "LI"
click at [529, 43] on div "LifePro Fitness" at bounding box center [550, 45] width 81 height 15
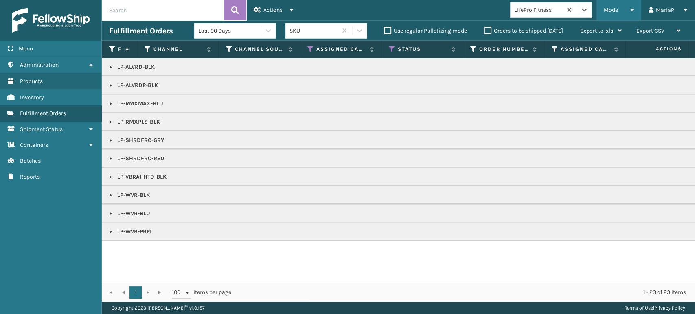
click at [622, 9] on div "Mode" at bounding box center [619, 10] width 30 height 20
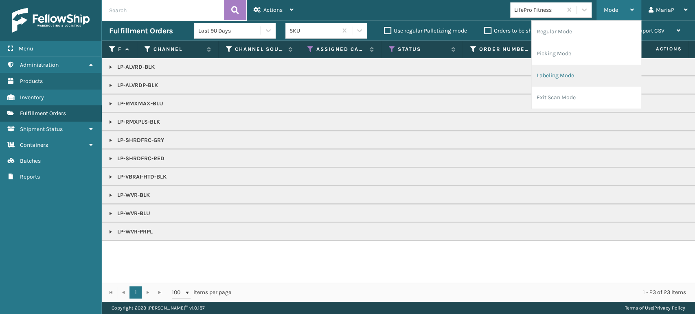
click at [576, 80] on li "Labeling Mode" at bounding box center [586, 76] width 109 height 22
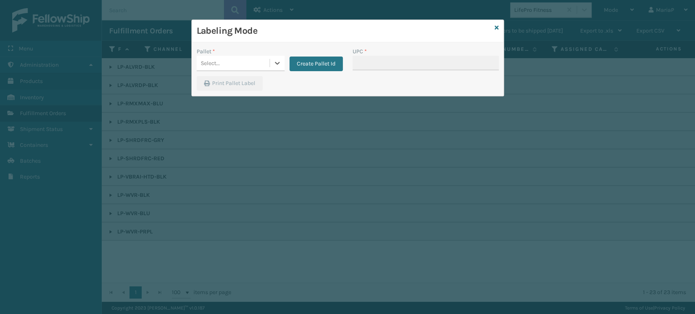
click at [262, 59] on div "Select..." at bounding box center [233, 63] width 73 height 13
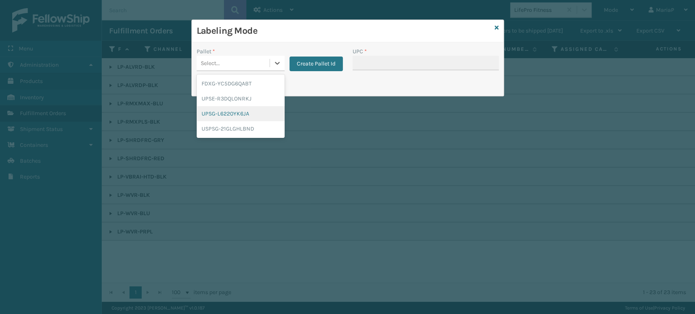
click at [252, 113] on div "UPSG-L6220YK6JA" at bounding box center [241, 113] width 88 height 15
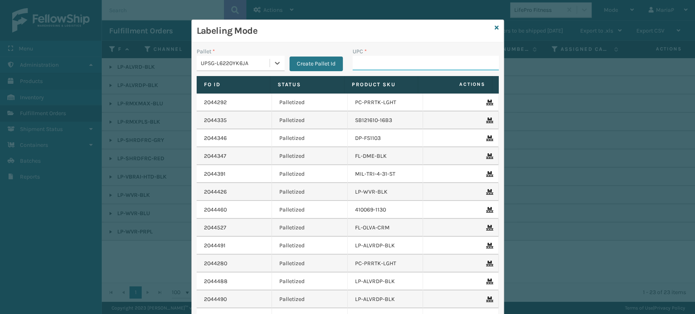
click at [386, 66] on input "UPC *" at bounding box center [426, 63] width 146 height 15
click at [495, 25] on icon at bounding box center [497, 28] width 4 height 6
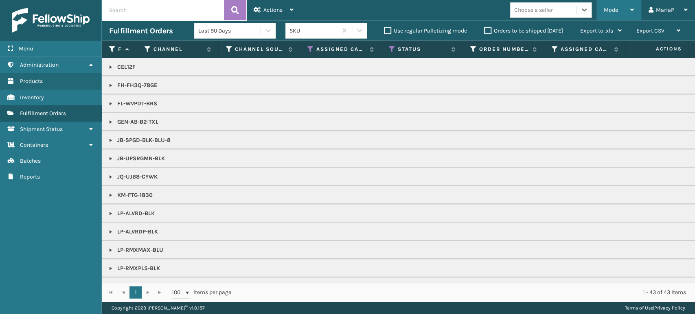
click at [625, 9] on div "Mode" at bounding box center [619, 10] width 30 height 20
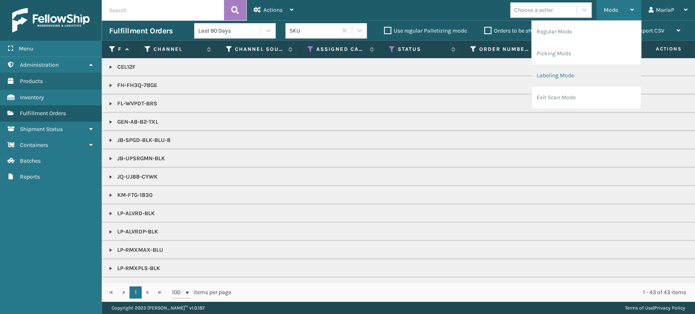
click at [566, 74] on li "Labeling Mode" at bounding box center [586, 76] width 109 height 22
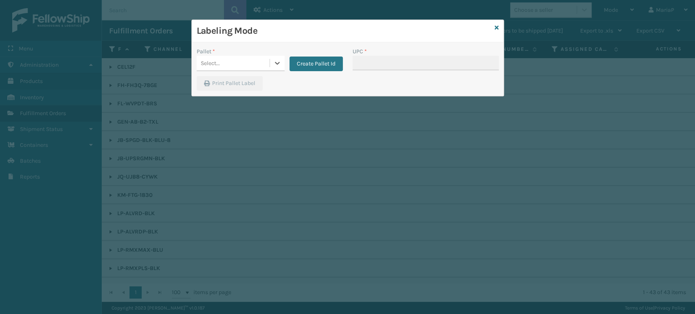
drag, startPoint x: 228, startPoint y: 65, endPoint x: 229, endPoint y: 72, distance: 7.4
click at [228, 65] on div "Select..." at bounding box center [233, 63] width 73 height 13
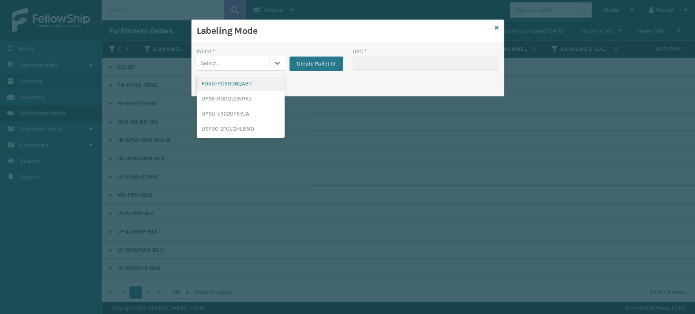
click at [246, 86] on div "FDXG-YC5DG6QABT" at bounding box center [241, 83] width 88 height 15
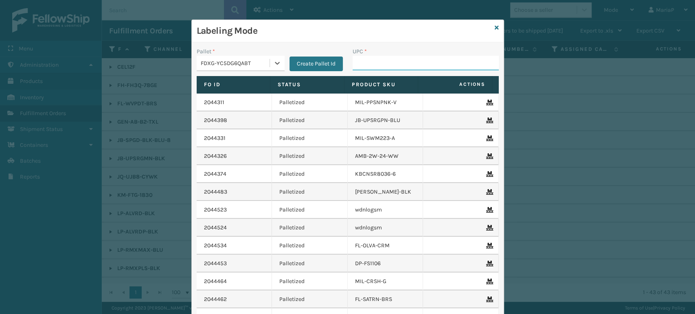
click at [401, 66] on input "UPC *" at bounding box center [426, 63] width 146 height 15
type input "8500124"
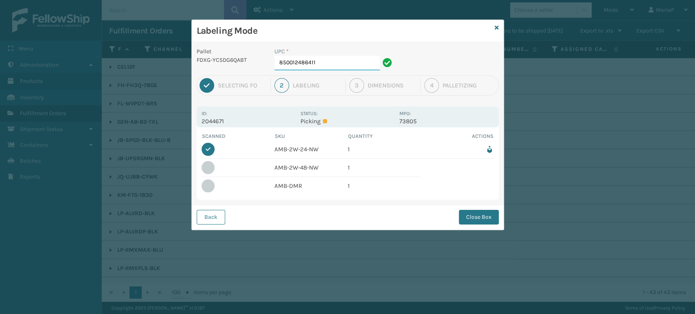
click at [337, 67] on input "850012486411" at bounding box center [326, 63] width 105 height 15
click at [337, 66] on input "850012486411" at bounding box center [326, 63] width 105 height 15
click at [208, 219] on button "Back" at bounding box center [211, 217] width 29 height 15
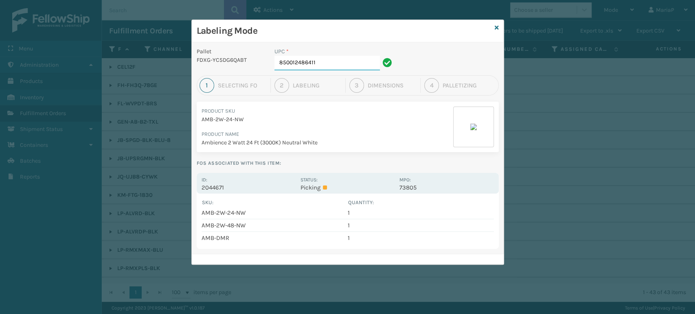
click at [321, 63] on input "850012486411" at bounding box center [326, 63] width 105 height 15
type input "810081962667"
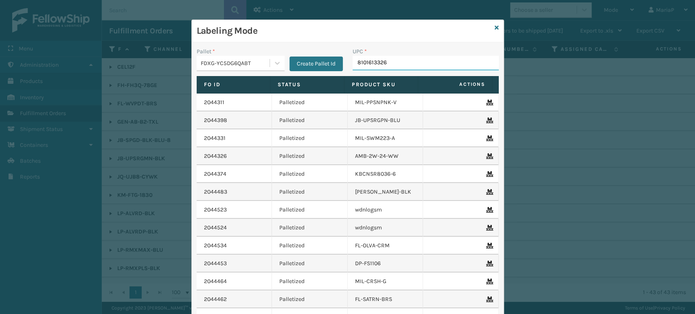
type input "81016133266"
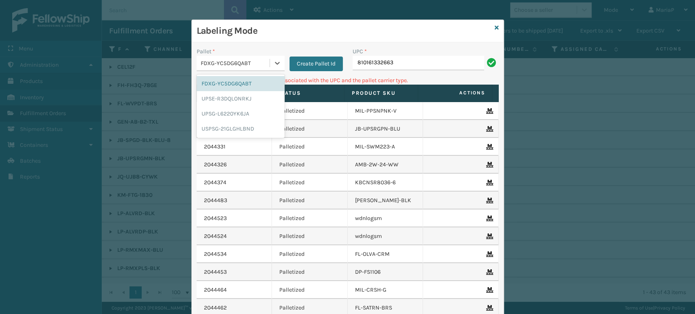
click at [257, 63] on div "FDXG-YC5DG6QABT" at bounding box center [236, 63] width 70 height 9
click at [222, 110] on div "UPSG-L6220YK6JA" at bounding box center [241, 113] width 88 height 15
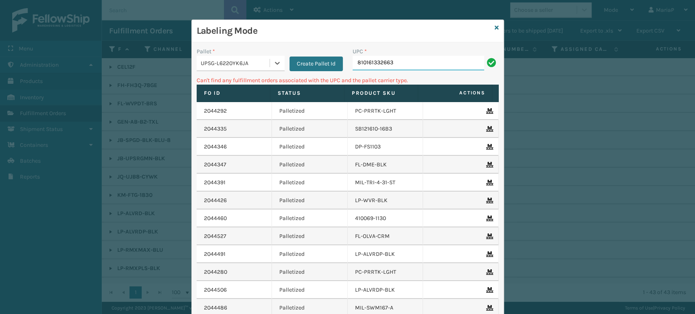
click at [390, 62] on input "810161332663" at bounding box center [419, 63] width 132 height 15
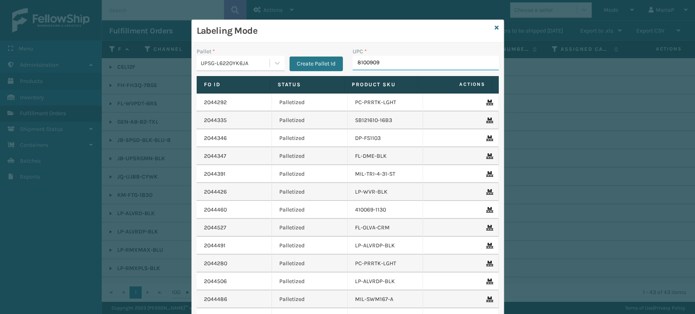
type input "81009093"
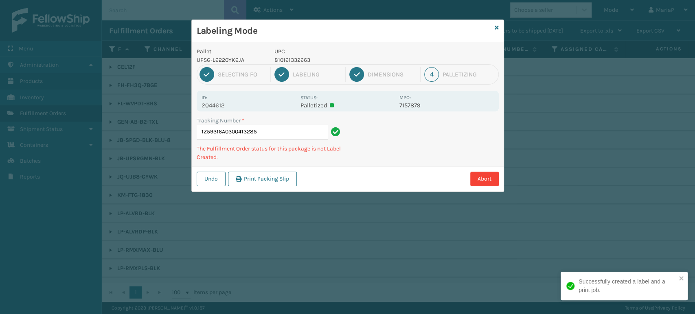
click at [277, 57] on p "810161332663" at bounding box center [334, 60] width 120 height 9
copy p "810161332663"
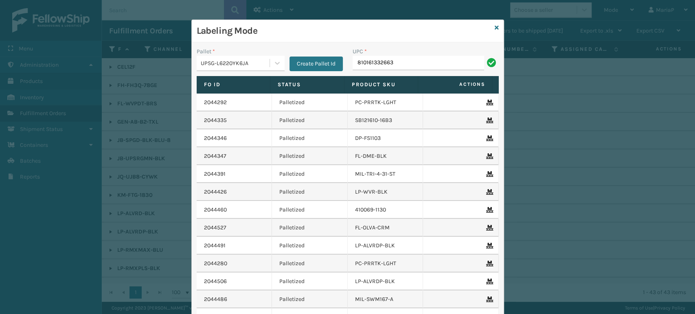
type input "810161332663"
drag, startPoint x: 266, startPoint y: 57, endPoint x: 259, endPoint y: 59, distance: 8.2
drag, startPoint x: 259, startPoint y: 59, endPoint x: 435, endPoint y: 66, distance: 176.4
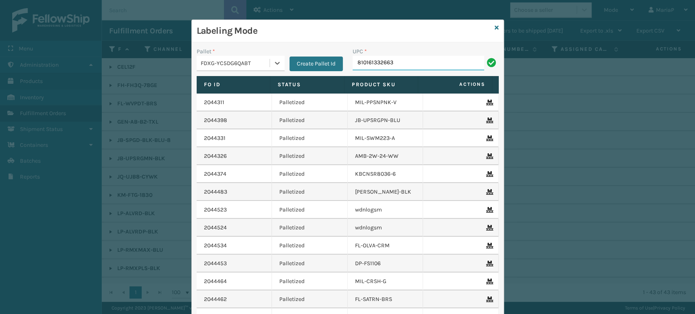
click at [435, 66] on input "810161332663" at bounding box center [419, 63] width 132 height 15
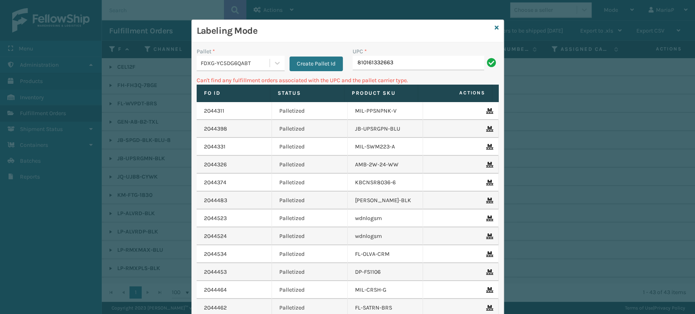
click at [209, 61] on div "FDXG-YC5DG6QABT" at bounding box center [236, 63] width 70 height 9
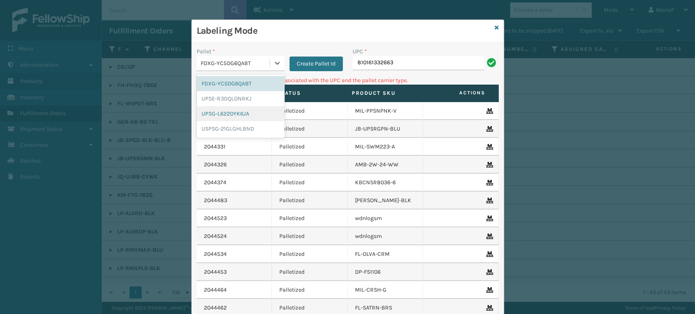
click at [219, 113] on div "UPSG-L6220YK6JA" at bounding box center [241, 113] width 88 height 15
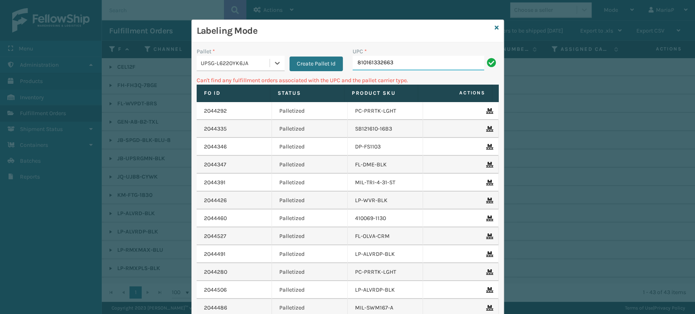
click at [389, 65] on input "810161332663" at bounding box center [419, 63] width 132 height 15
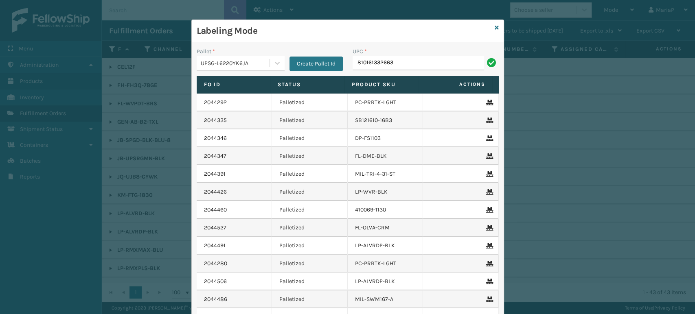
type input "810161332663"
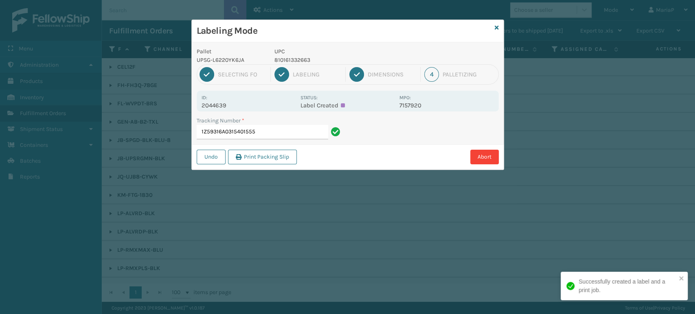
drag, startPoint x: 389, startPoint y: 65, endPoint x: 377, endPoint y: 73, distance: 14.6
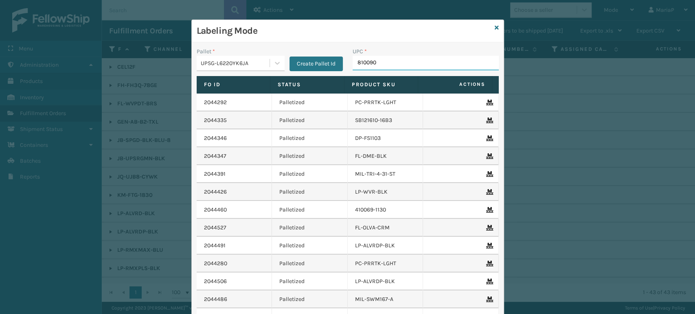
type input "8100909"
type input "81009093093"
type input "8100"
type input "81009093"
type input "810090"
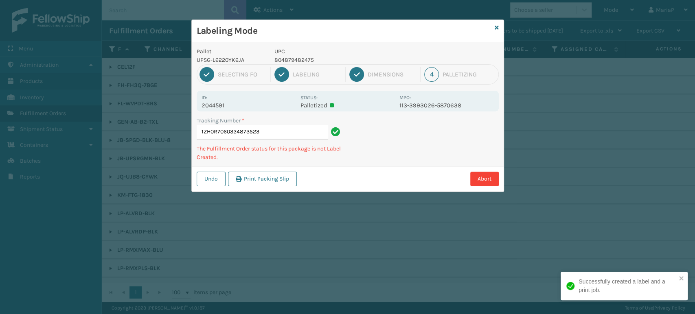
click at [300, 56] on p "804879482475" at bounding box center [334, 60] width 120 height 9
copy p "804879482475"
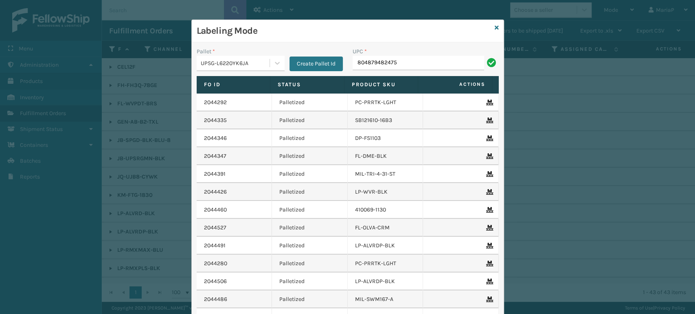
type input "804879482475"
type input "8101613"
click at [370, 61] on input "UPC *" at bounding box center [426, 63] width 146 height 15
type input "LP-RMXPLS-BLk"
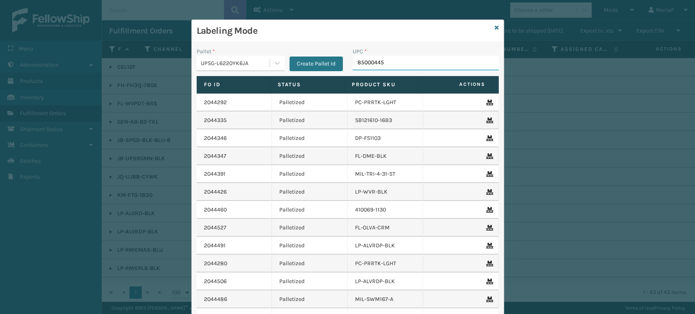
type input "850004456"
type input "81009"
type input "8100"
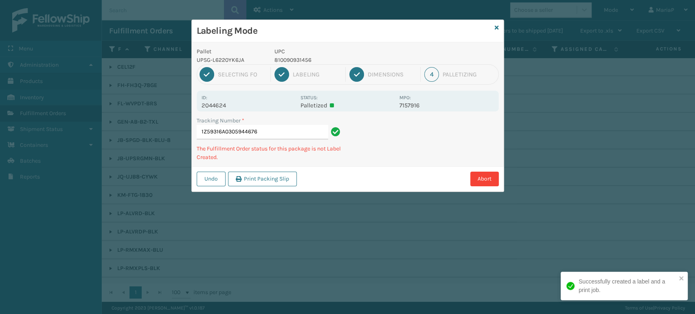
click at [293, 62] on p "810090931456" at bounding box center [334, 60] width 120 height 9
copy p "810090931456"
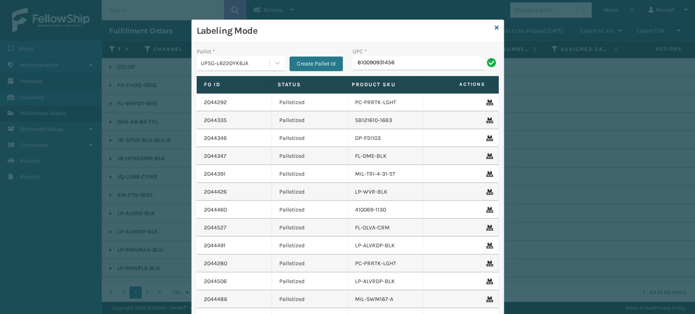
type input "810090931456"
click at [495, 26] on icon at bounding box center [497, 28] width 4 height 6
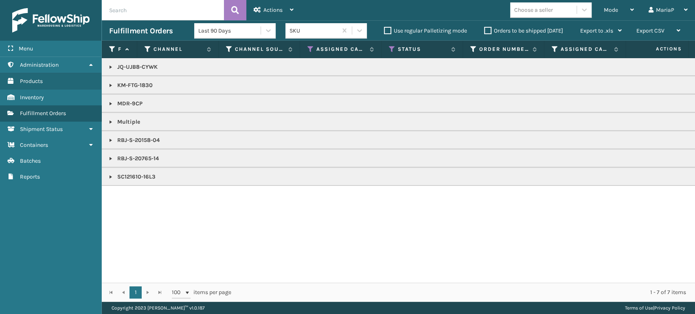
click at [108, 119] on link at bounding box center [110, 122] width 7 height 7
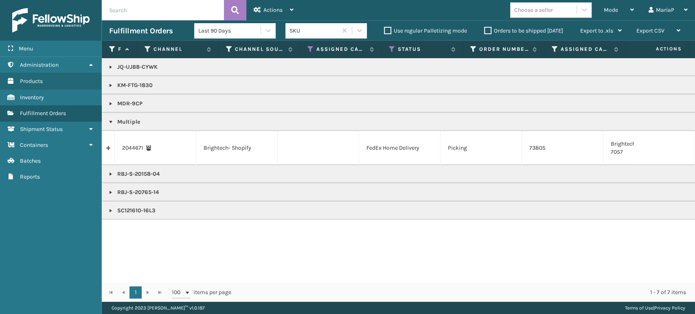
click at [109, 150] on link at bounding box center [108, 148] width 13 height 13
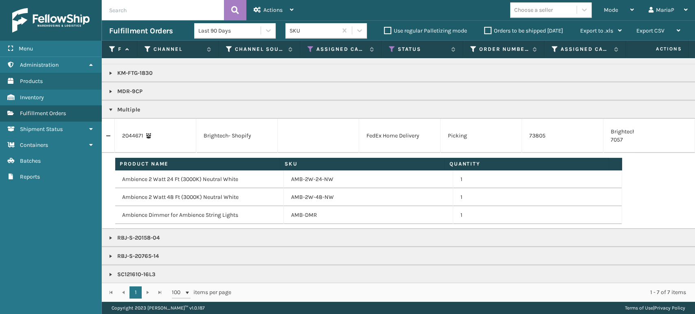
scroll to position [19, 0]
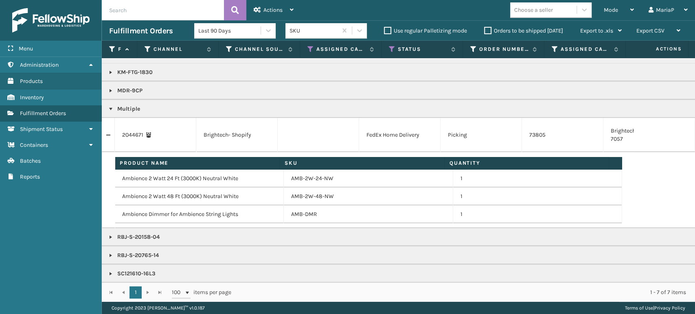
click at [107, 271] on link at bounding box center [110, 274] width 7 height 7
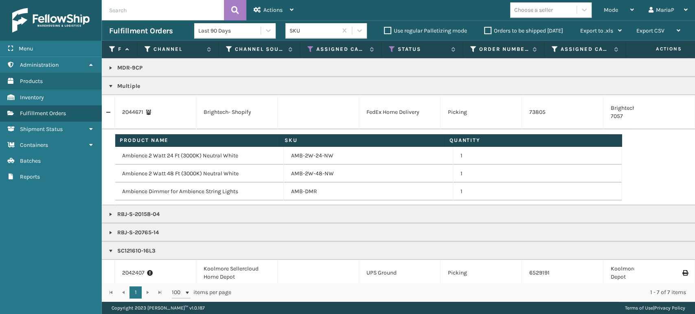
scroll to position [45, 0]
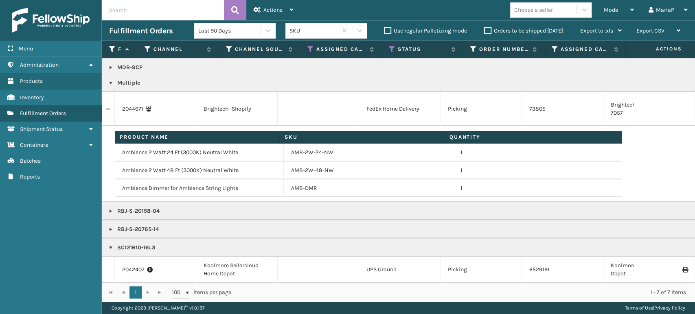
click at [151, 266] on icon at bounding box center [150, 270] width 6 height 8
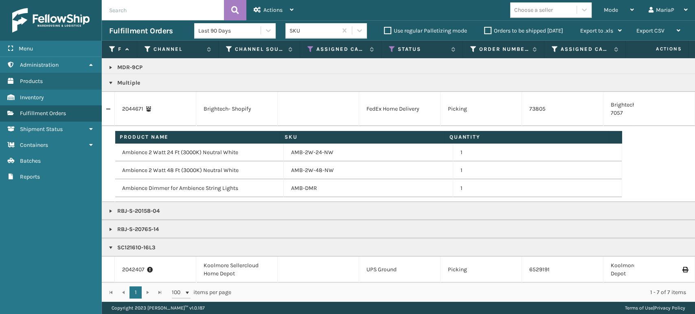
click at [149, 266] on icon at bounding box center [150, 270] width 6 height 8
click at [145, 266] on div "2042407" at bounding box center [155, 270] width 66 height 8
click at [143, 266] on div "2042407" at bounding box center [155, 270] width 66 height 8
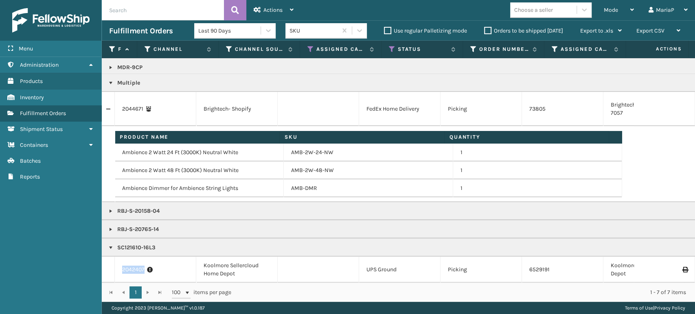
click at [127, 266] on link "2042407" at bounding box center [133, 270] width 22 height 8
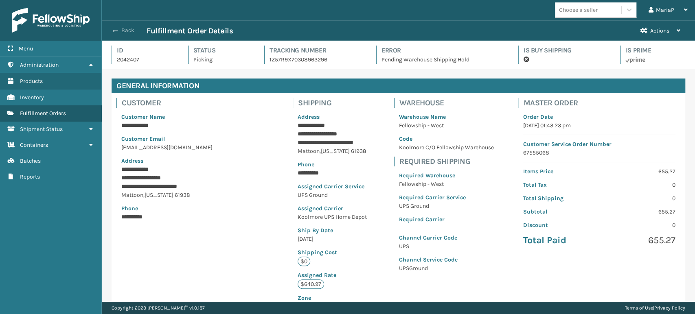
click at [119, 29] on button "Back" at bounding box center [127, 30] width 37 height 7
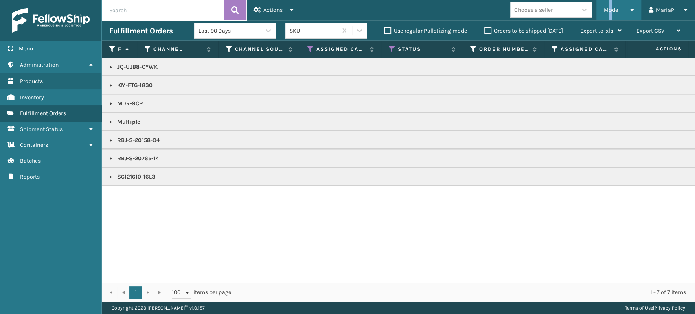
click at [610, 12] on span "Mode" at bounding box center [611, 10] width 14 height 7
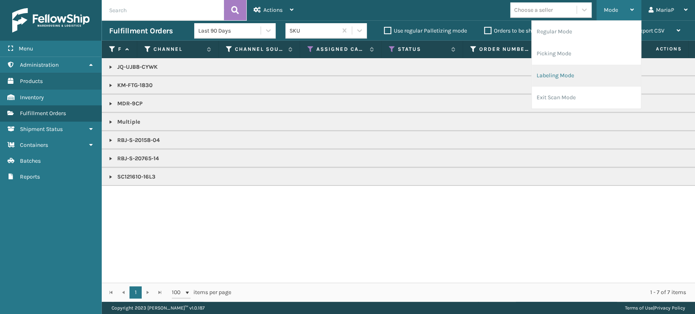
click at [583, 71] on li "Labeling Mode" at bounding box center [586, 76] width 109 height 22
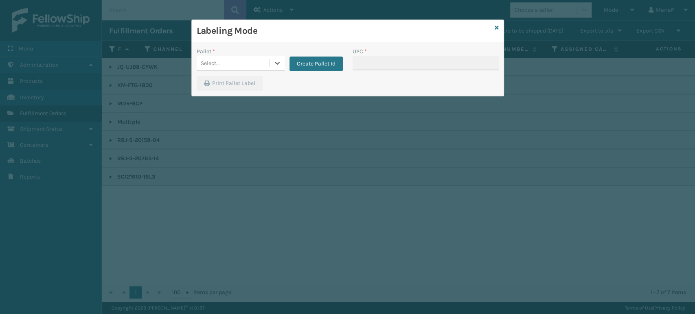
click at [250, 64] on div "Select..." at bounding box center [233, 63] width 73 height 13
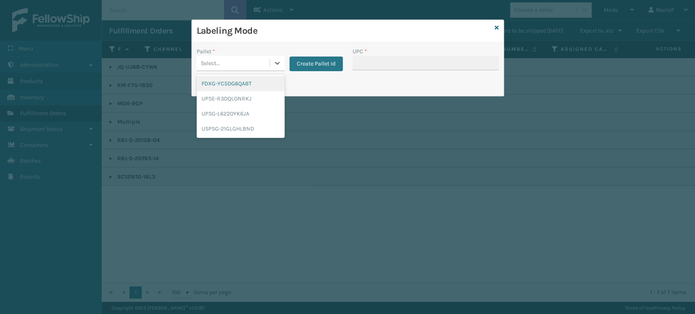
click at [250, 81] on div "FDXG-YC5DG6QABT" at bounding box center [241, 83] width 88 height 15
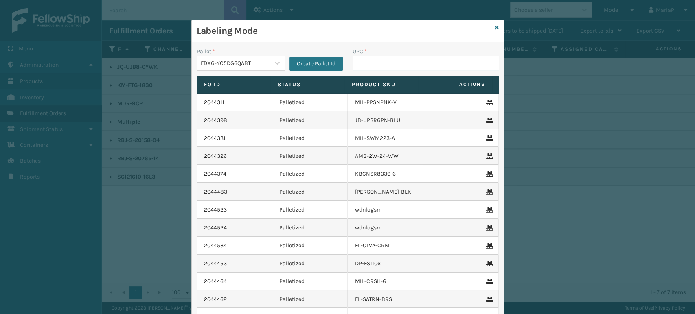
click at [364, 67] on input "UPC *" at bounding box center [426, 63] width 146 height 15
type input "8500124"
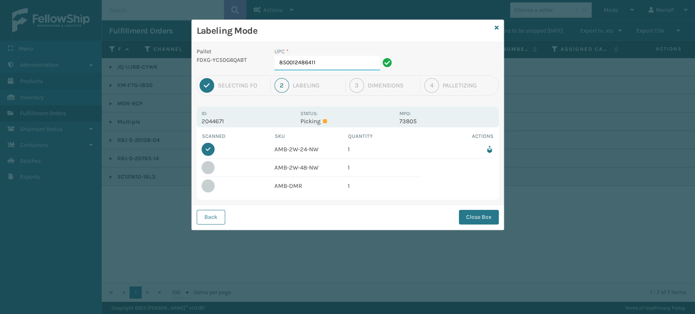
click at [325, 65] on input "850012486411" at bounding box center [326, 63] width 105 height 15
click at [329, 70] on div "UPC * 850012486329" at bounding box center [335, 61] width 130 height 28
click at [328, 67] on input "850012486329" at bounding box center [326, 63] width 105 height 15
click at [330, 66] on input "850012486329" at bounding box center [326, 63] width 105 height 15
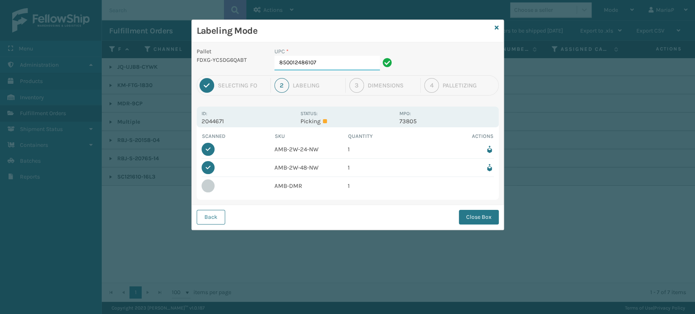
type input "850012486107"
click at [486, 216] on button "Close Box" at bounding box center [479, 217] width 40 height 15
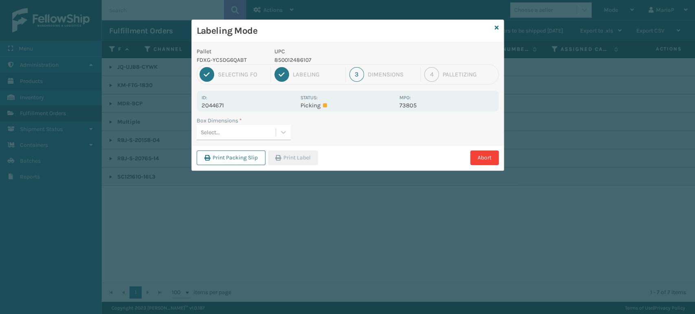
click at [266, 139] on div "Select..." at bounding box center [244, 132] width 94 height 15
type input "MED"
click at [287, 161] on button "Print Label" at bounding box center [293, 158] width 50 height 15
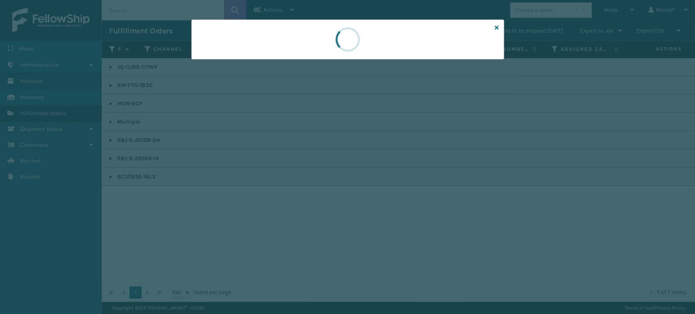
click at [287, 160] on div at bounding box center [347, 157] width 695 height 314
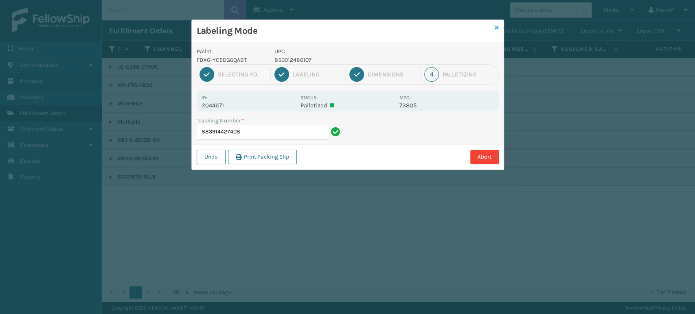
click at [498, 26] on icon at bounding box center [497, 28] width 4 height 6
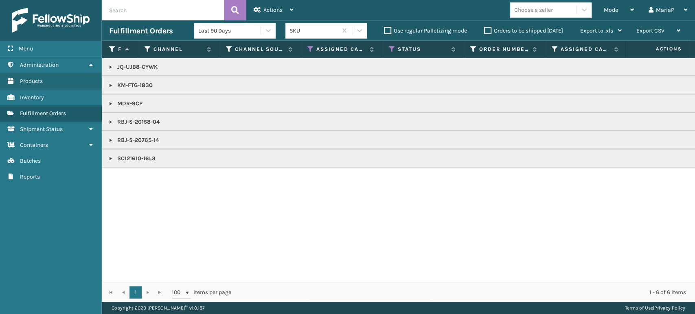
click at [112, 141] on link at bounding box center [110, 140] width 7 height 7
